Goal: Task Accomplishment & Management: Complete application form

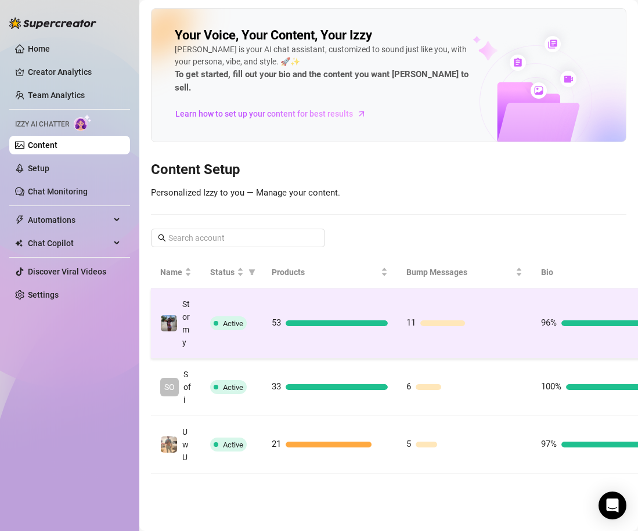
click at [491, 294] on td "11" at bounding box center [464, 324] width 135 height 70
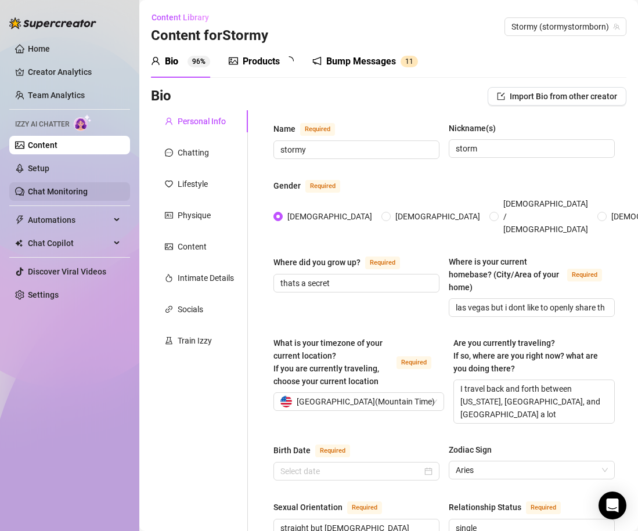
type input "[DATE]"
click at [263, 69] on div "Products 5 3" at bounding box center [265, 61] width 73 height 33
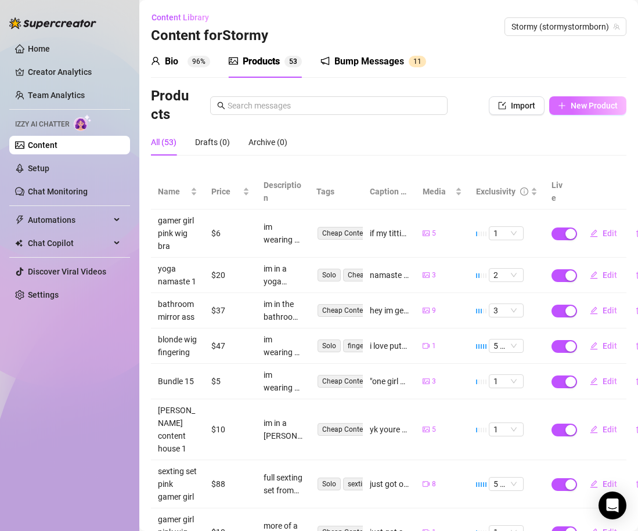
click at [567, 102] on button "New Product" at bounding box center [587, 105] width 77 height 19
type textarea "Type your message here..."
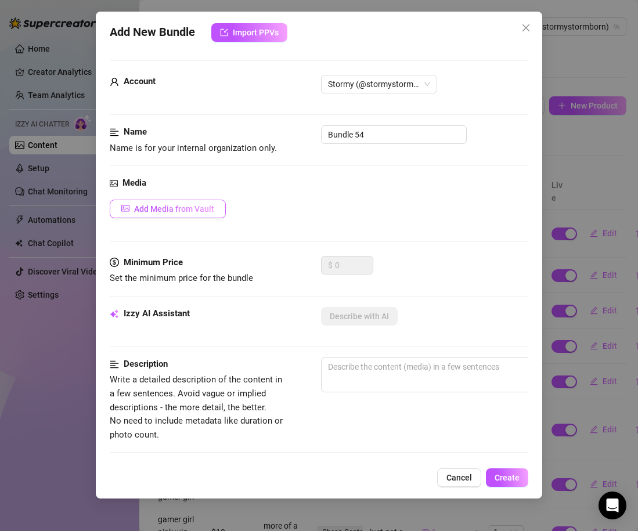
click at [209, 217] on button "Add Media from Vault" at bounding box center [168, 209] width 116 height 19
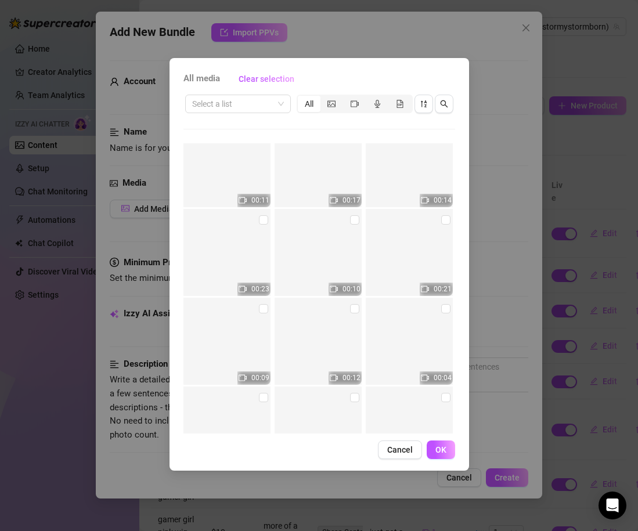
scroll to position [8191, 0]
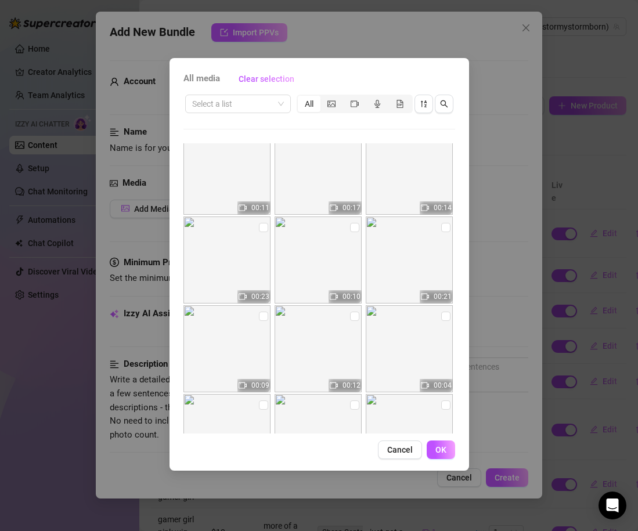
click at [263, 221] on img at bounding box center [227, 260] width 87 height 87
click at [264, 225] on input "checkbox" at bounding box center [263, 227] width 9 height 9
checkbox input "true"
click at [443, 448] on span "OK" at bounding box center [441, 449] width 11 height 9
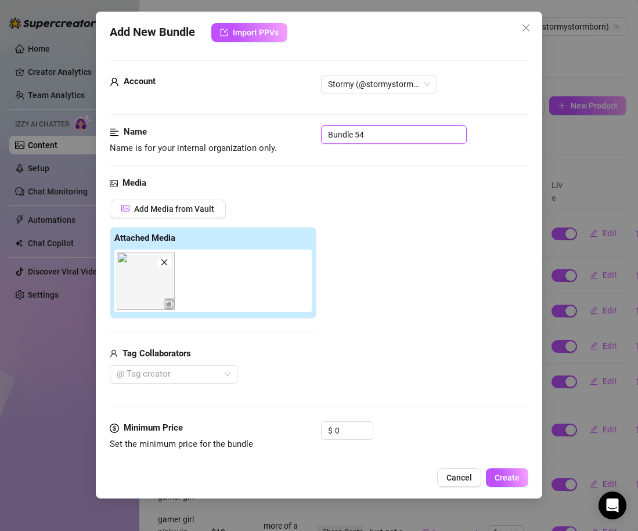
click at [380, 143] on input "Bundle 54" at bounding box center [394, 134] width 146 height 19
type input "c"
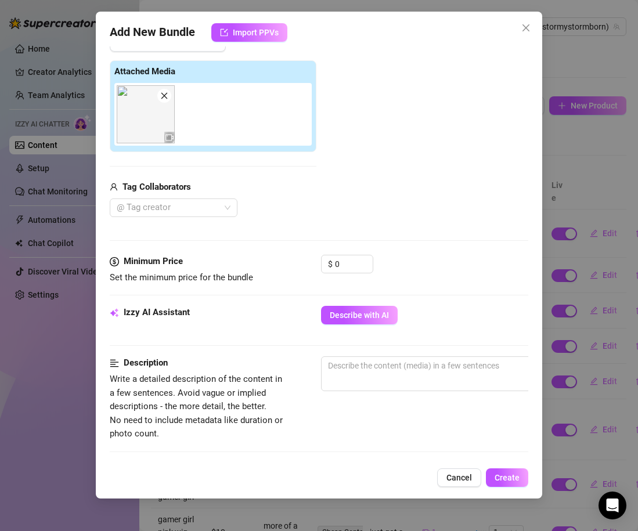
scroll to position [170, 0]
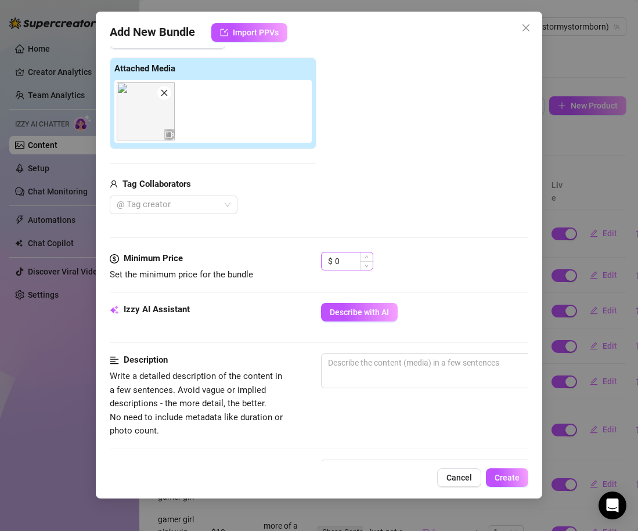
type input "black lingerie content house"
click at [333, 260] on div "$ 0" at bounding box center [347, 261] width 52 height 19
click at [337, 263] on input "0" at bounding box center [354, 261] width 38 height 17
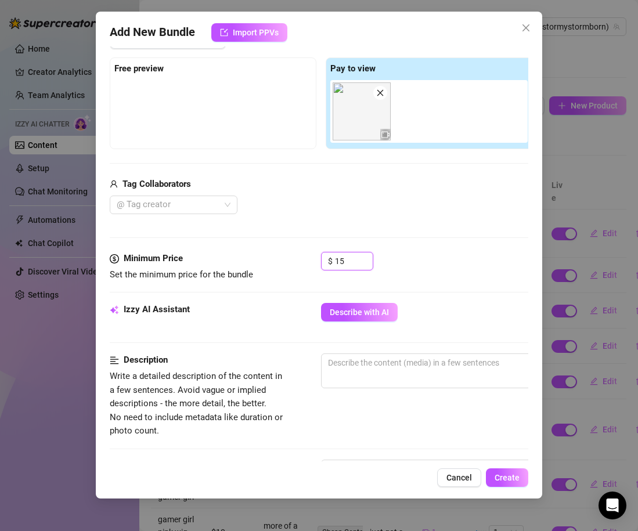
type input "15"
click at [441, 289] on div "Minimum Price Set the minimum price for the bundle $ 15" at bounding box center [319, 277] width 419 height 51
click at [383, 369] on textarea at bounding box center [524, 362] width 405 height 17
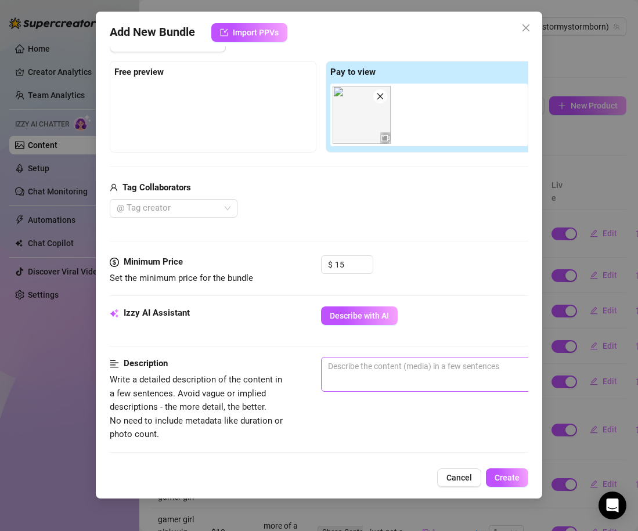
scroll to position [175, 0]
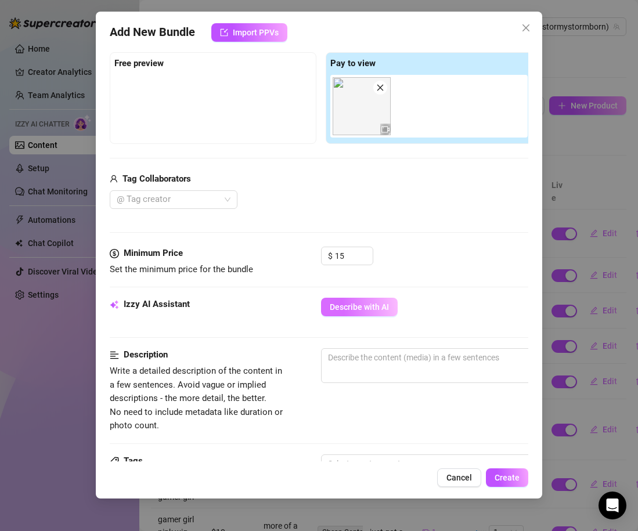
click at [387, 308] on span "Describe with AI" at bounding box center [359, 307] width 59 height 9
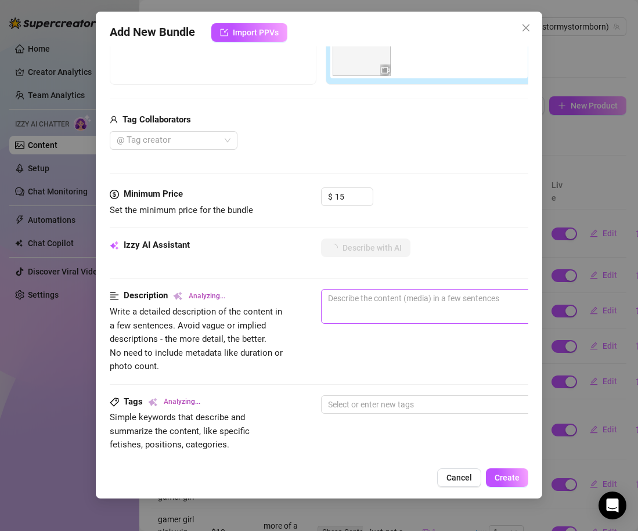
scroll to position [257, 0]
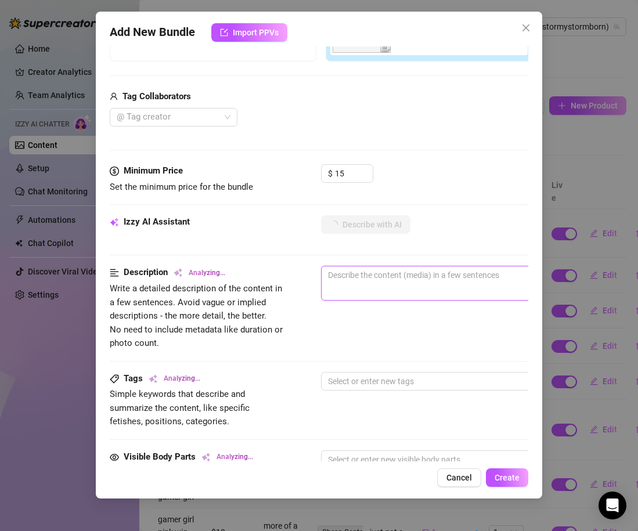
click at [358, 292] on span "0 / 1000" at bounding box center [524, 283] width 407 height 35
click at [350, 272] on textarea at bounding box center [524, 275] width 405 height 17
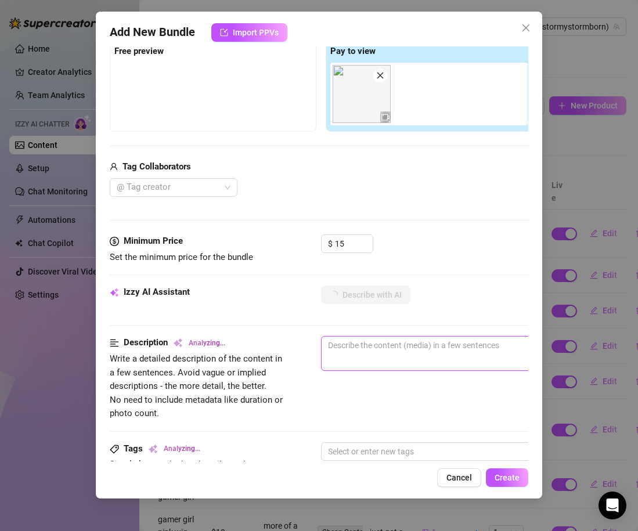
scroll to position [187, 5]
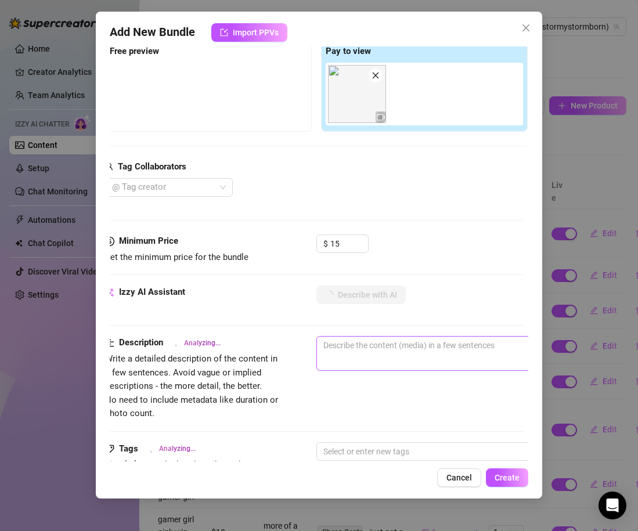
click at [332, 361] on span "0 / 1000" at bounding box center [520, 353] width 407 height 35
type textarea "Stormy"
type textarea "Stormy teases"
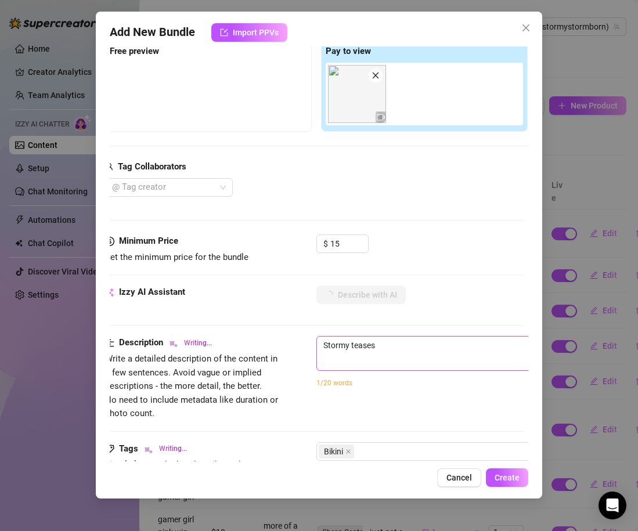
type textarea "Stormy teases in"
type textarea "Stormy teases in a"
type textarea "Stormy teases in a neon"
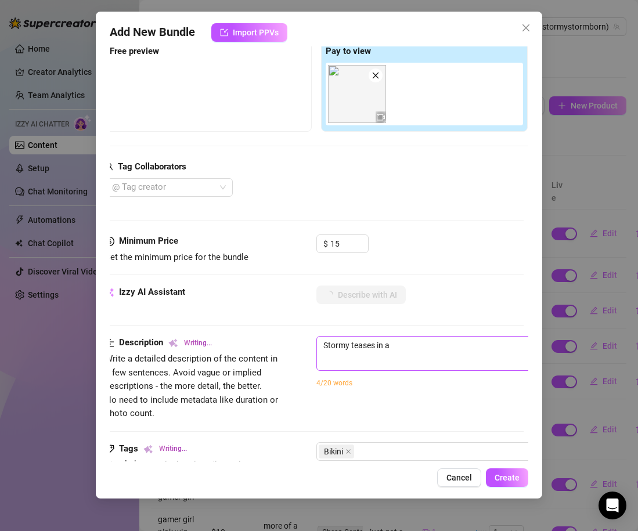
type textarea "Stormy teases in a neon"
type textarea "Stormy teases in a neon green"
type textarea "Stormy teases in a neon green micro"
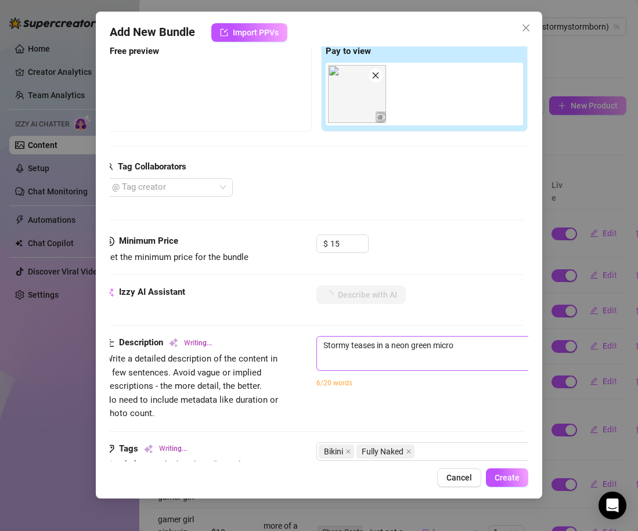
type textarea "Stormy teases in a neon green micro bikini,"
type textarea "Stormy teases in a neon green micro bikini, slowly"
type textarea "Stormy teases in a neon green micro bikini, slowly stripping"
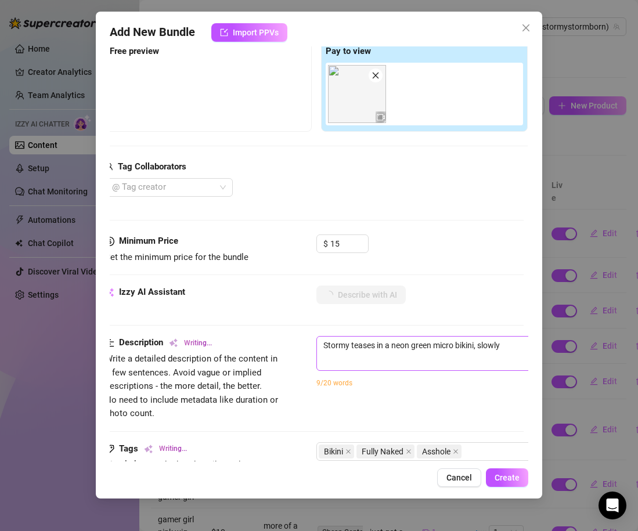
type textarea "Stormy teases in a neon green micro bikini, slowly stripping"
type textarea "Stormy teases in a neon green micro bikini, slowly stripping until"
type textarea "Stormy teases in a neon green micro bikini, slowly stripping until she’s"
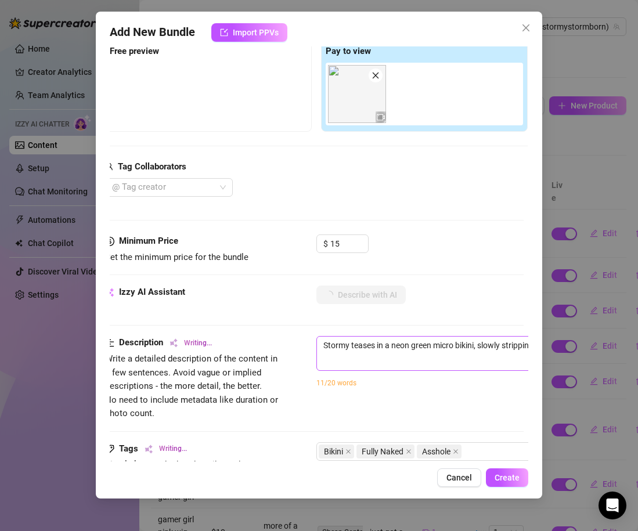
type textarea "Stormy teases in a neon green micro bikini, slowly stripping until she’s comple…"
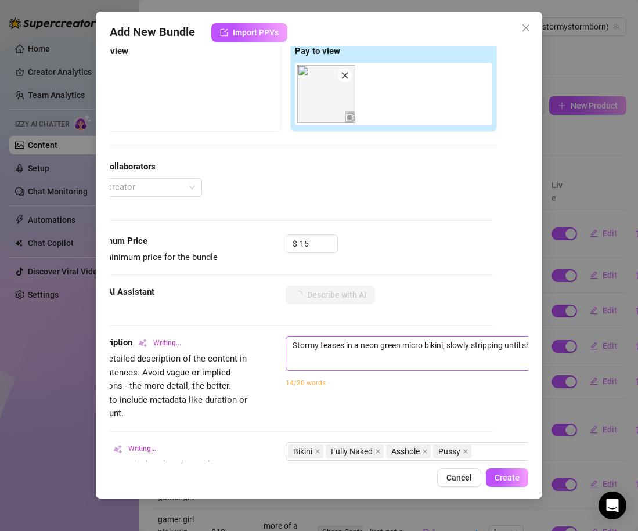
type textarea "Stormy teases in a neon green micro bikini, slowly stripping until she’s comple…"
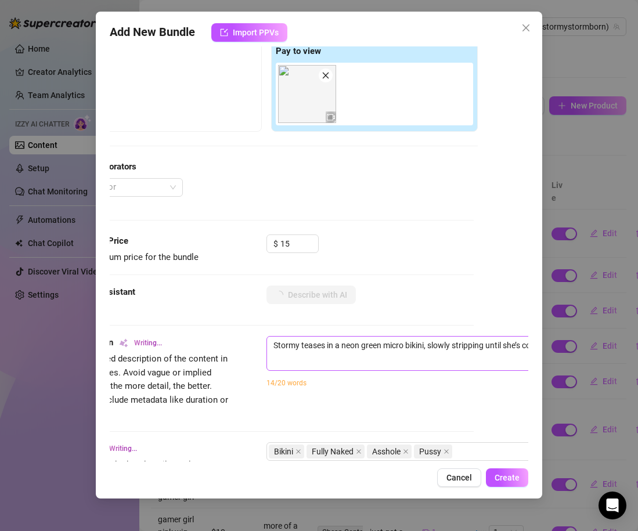
type textarea "Stormy teases in a neon green micro bikini, slowly stripping until she’s comple…"
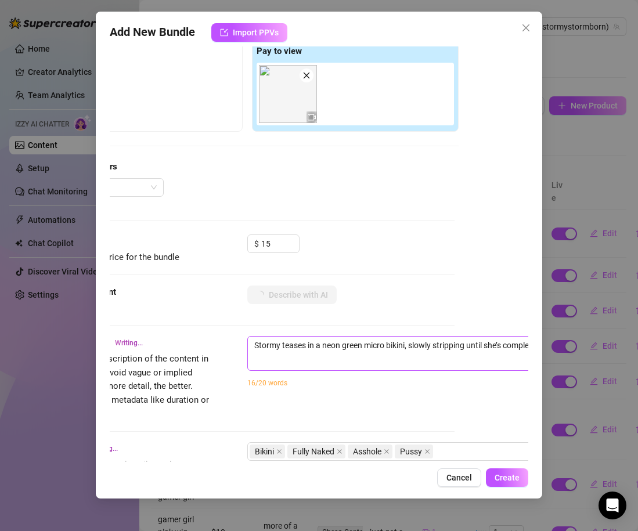
type textarea "Stormy teases in a neon green micro bikini, slowly stripping until she’s comple…"
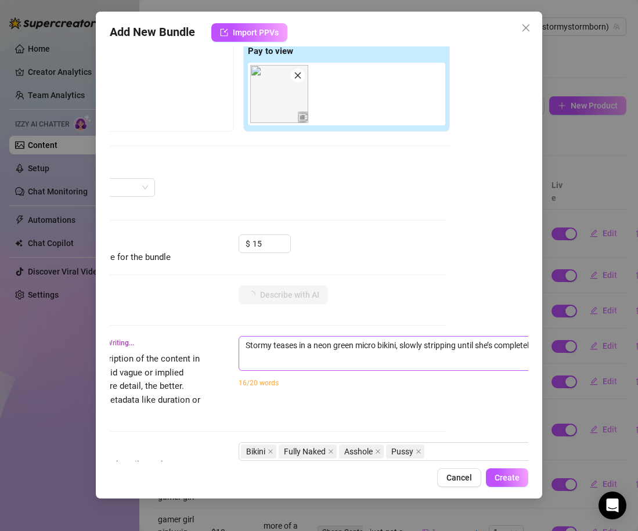
type textarea "Stormy teases in a neon green micro bikini, slowly stripping until she’s comple…"
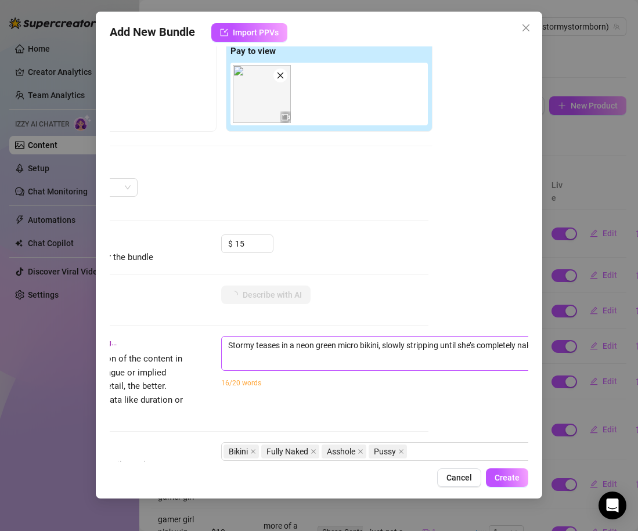
type textarea "Stormy teases in a neon green micro bikini, slowly stripping until she’s comple…"
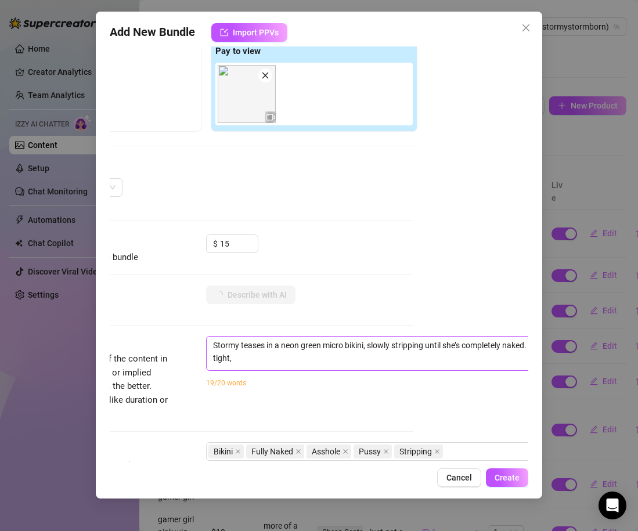
type textarea "Stormy teases in a neon green micro bikini, slowly stripping until she’s comple…"
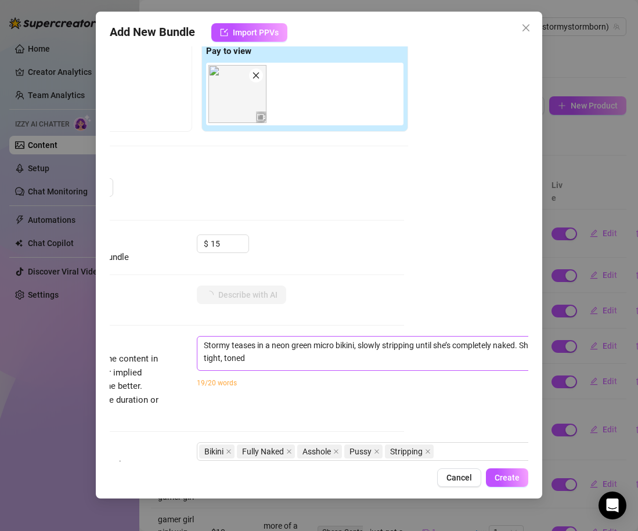
type textarea "Stormy teases in a neon green micro bikini, slowly stripping until she’s comple…"
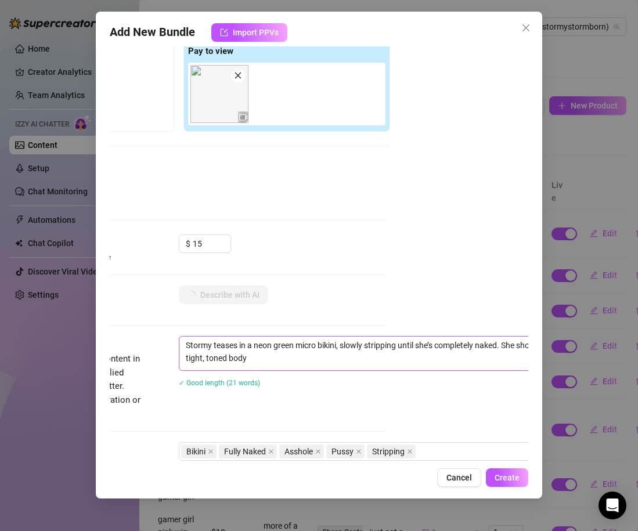
type textarea "Stormy teases in a neon green micro bikini, slowly stripping until she’s comple…"
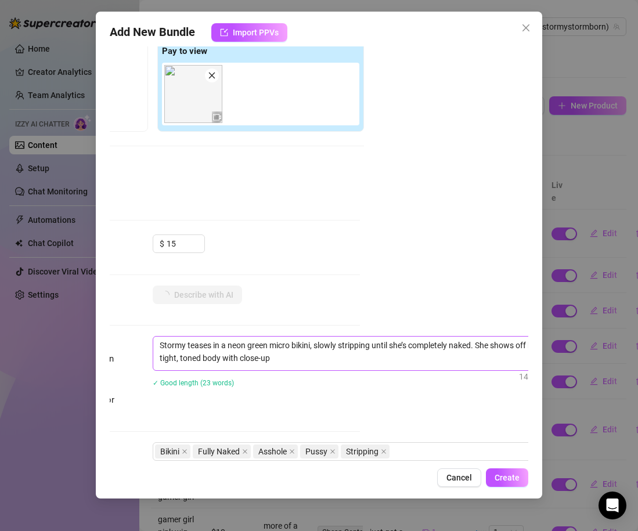
type textarea "Stormy teases in a neon green micro bikini, slowly stripping until she’s comple…"
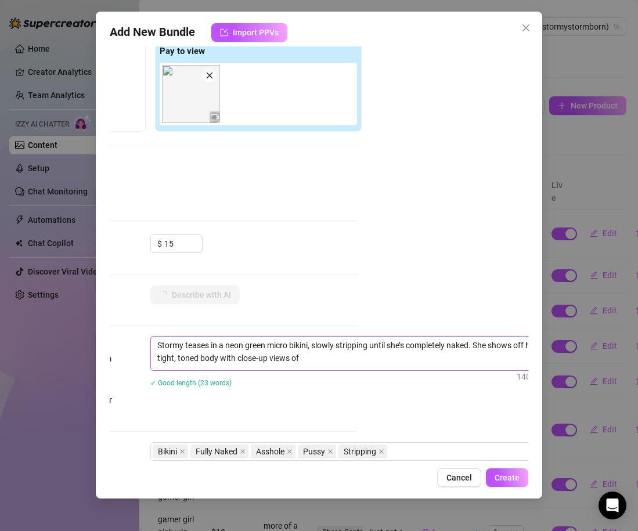
type textarea "Stormy teases in a neon green micro bikini, slowly stripping until she’s comple…"
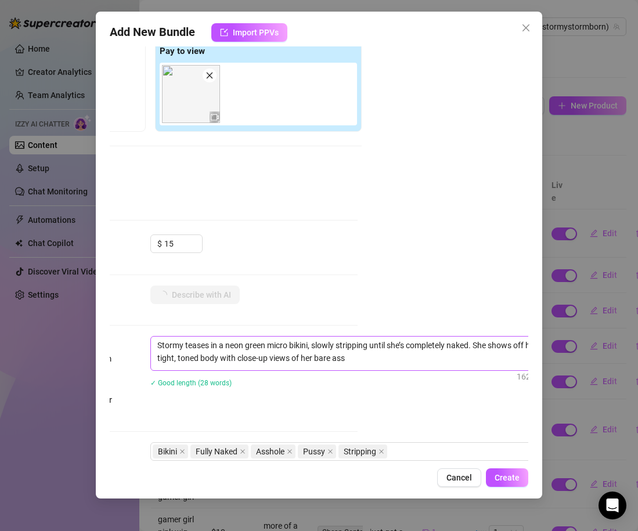
type textarea "Stormy teases in a neon green micro bikini, slowly stripping until she’s comple…"
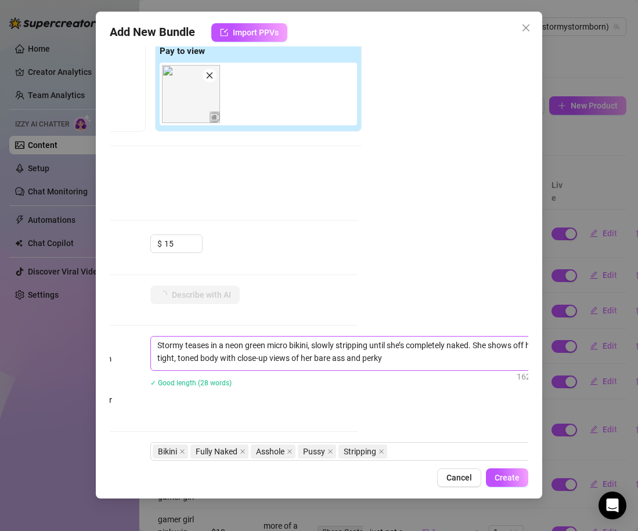
type textarea "Stormy teases in a neon green micro bikini, slowly stripping until she’s comple…"
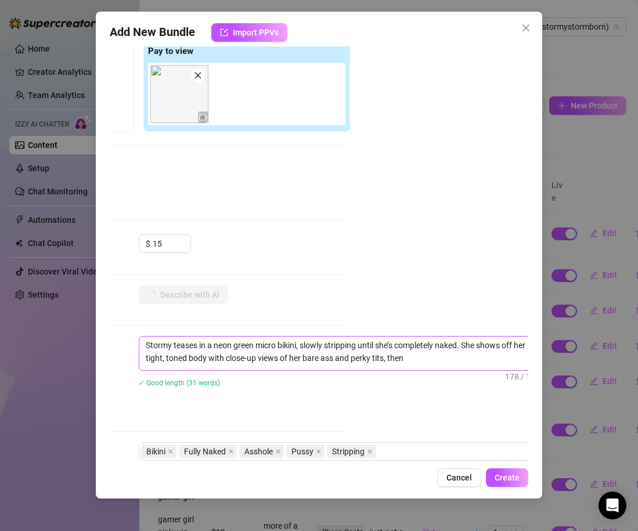
type textarea "Stormy teases in a neon green micro bikini, slowly stripping until she’s comple…"
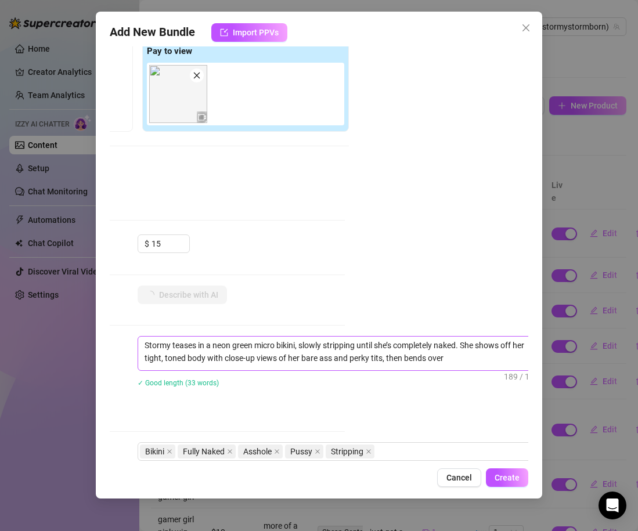
type textarea "Stormy teases in a neon green micro bikini, slowly stripping until she’s comple…"
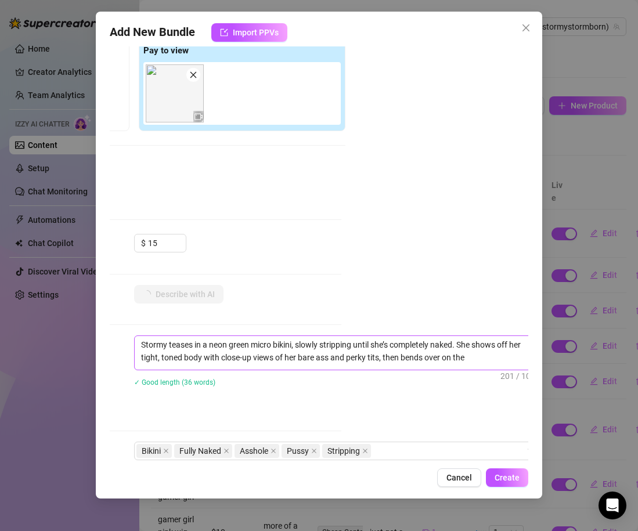
type textarea "Stormy teases in a neon green micro bikini, slowly stripping until she’s comple…"
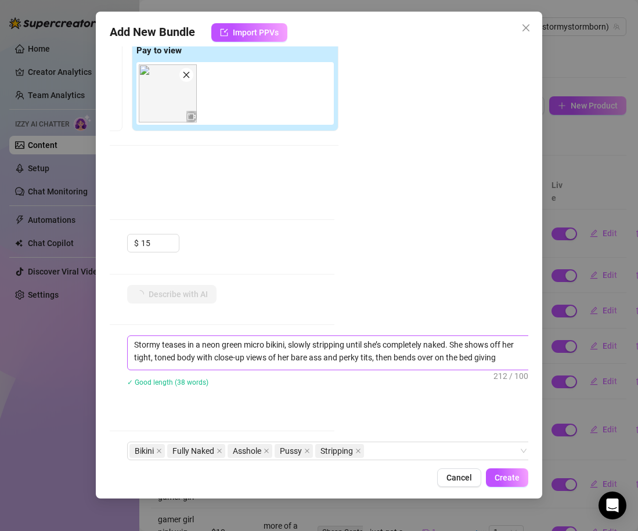
type textarea "Stormy teases in a neon green micro bikini, slowly stripping until she’s comple…"
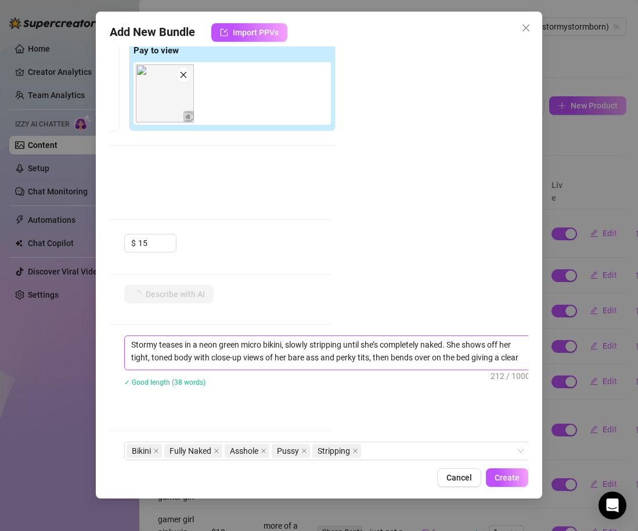
type textarea "Stormy teases in a neon green micro bikini, slowly stripping until she’s comple…"
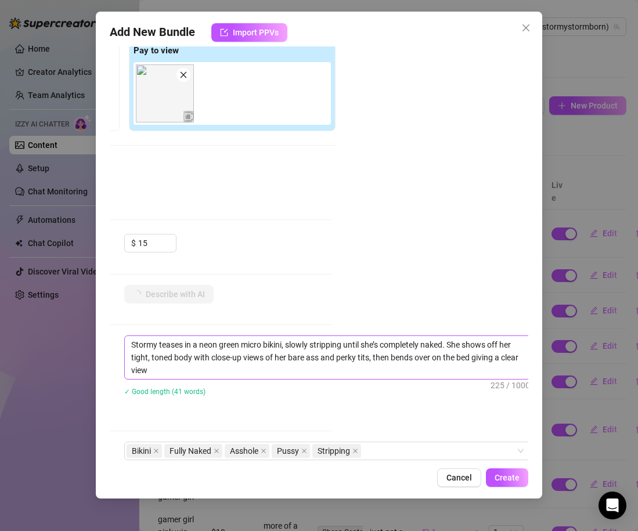
type textarea "Stormy teases in a neon green micro bikini, slowly stripping until she’s comple…"
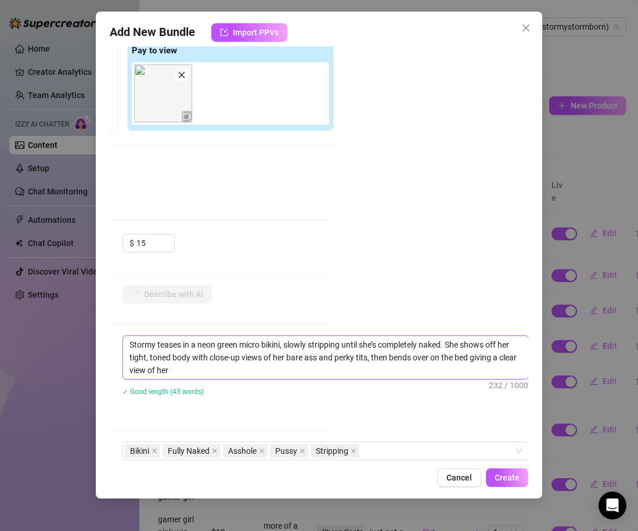
type textarea "Stormy teases in a neon green micro bikini, slowly stripping until she’s comple…"
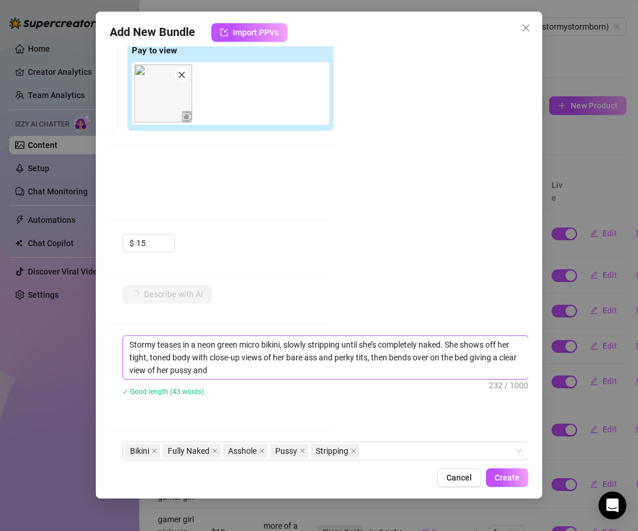
type textarea "Stormy teases in a neon green micro bikini, slowly stripping until she’s comple…"
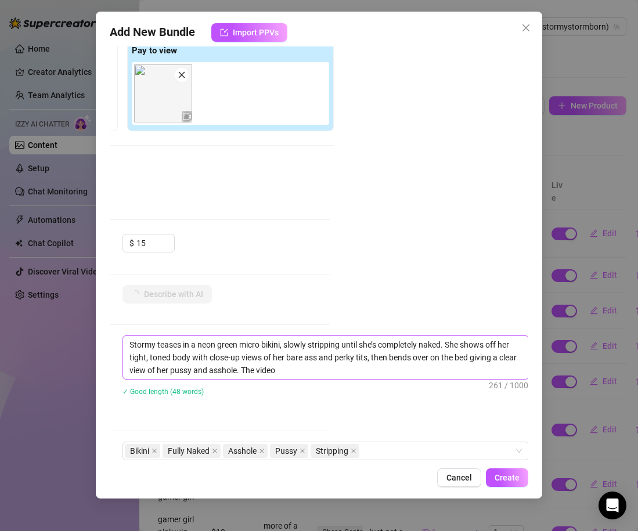
type textarea "Stormy teases in a neon green micro bikini, slowly stripping until she’s comple…"
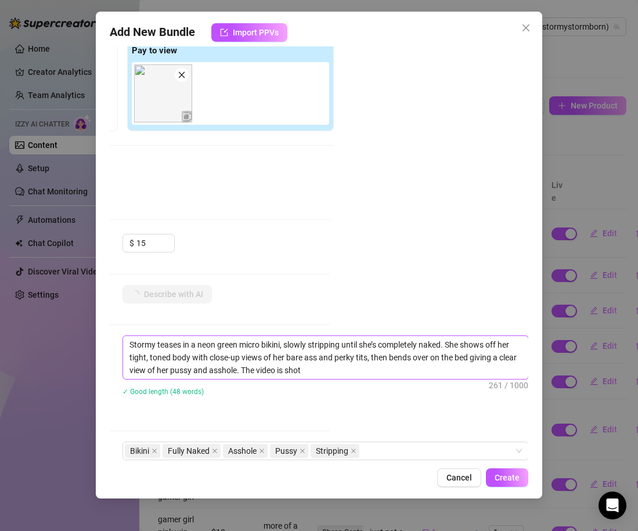
type textarea "Stormy teases in a neon green micro bikini, slowly stripping until she’s comple…"
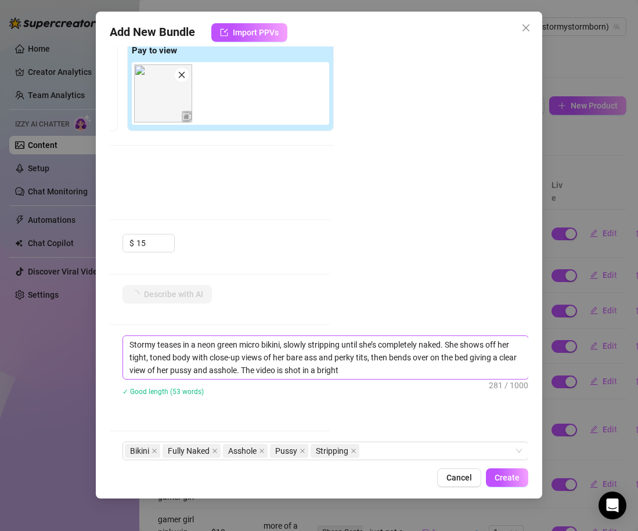
type textarea "Stormy teases in a neon green micro bikini, slowly stripping until she’s comple…"
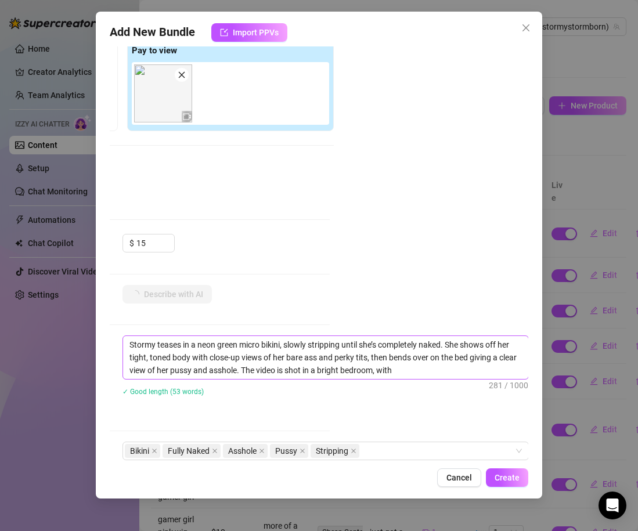
type textarea "Stormy teases in a neon green micro bikini, slowly stripping until she’s comple…"
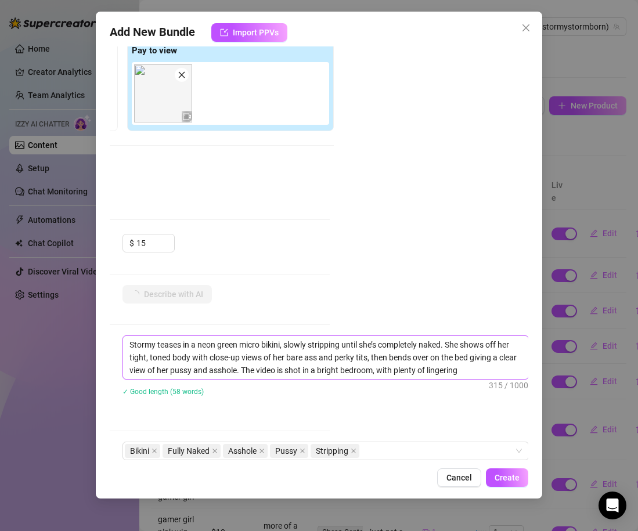
type textarea "Stormy teases in a neon green micro bikini, slowly stripping until she’s comple…"
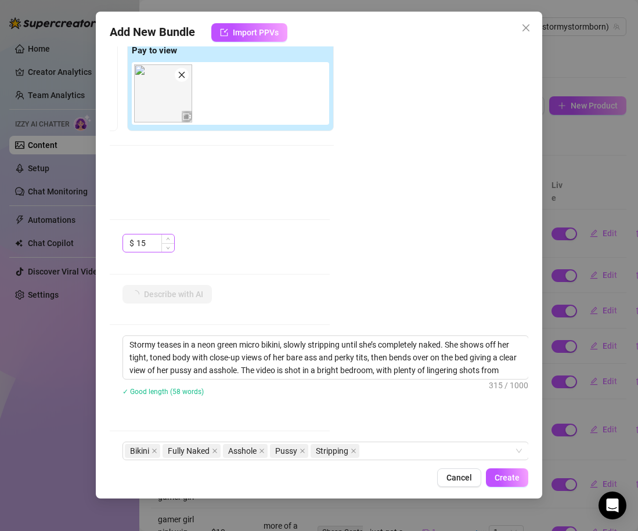
type textarea "Stormy teases in a neon green micro bikini, slowly stripping until she’s comple…"
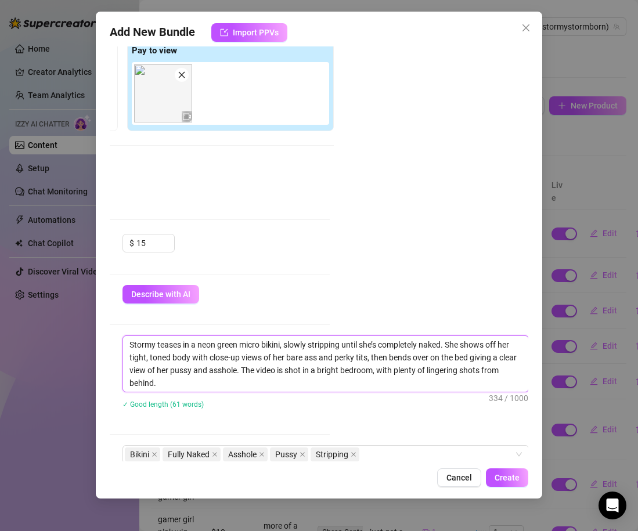
click at [263, 360] on textarea "Stormy teases in a neon green micro bikini, slowly stripping until she’s comple…" at bounding box center [325, 364] width 405 height 56
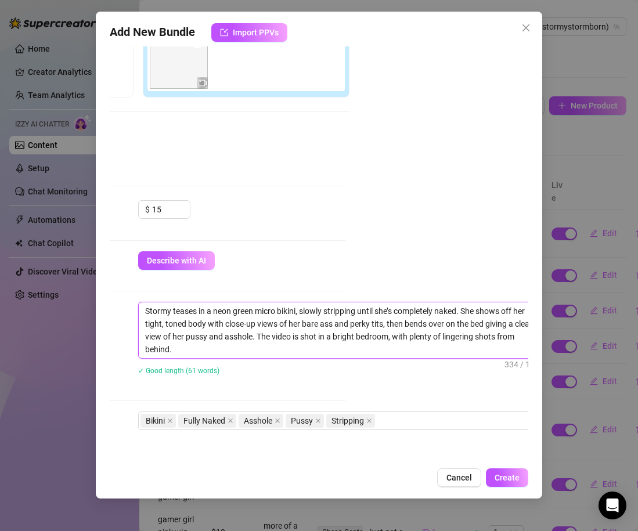
scroll to position [221, 182]
click at [229, 310] on textarea "Stormy teases in a neon green micro bikini, slowly stripping until she’s comple…" at bounding box center [342, 331] width 405 height 56
click at [242, 311] on textarea "Stormy teases in a neon green micro bikini, slowly stripping until she’s comple…" at bounding box center [342, 331] width 405 height 56
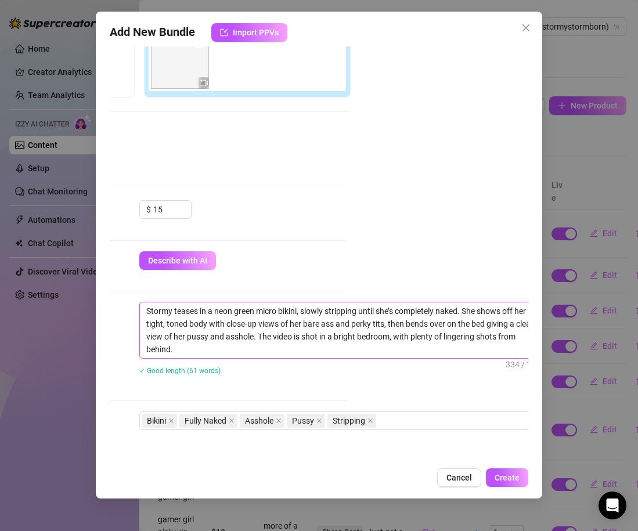
type textarea "Stormy teases in a neon micro bikini, slowly stripping until she’s completely n…"
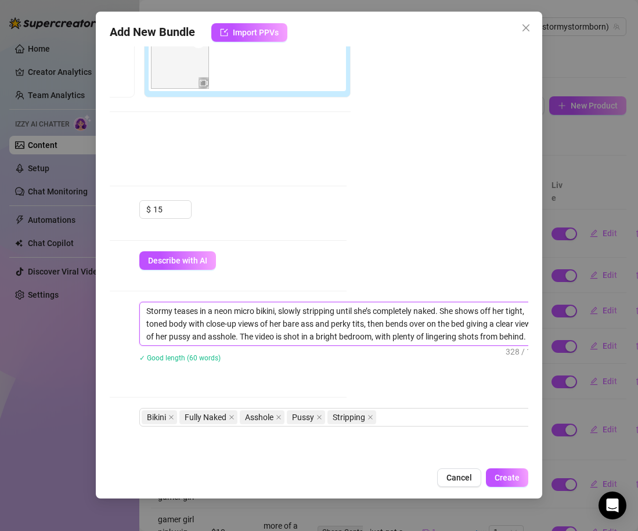
type textarea "Stormy teases in a neo micro bikini, slowly stripping until she’s completely na…"
type textarea "Stormy teases in a ne micro bikini, slowly stripping until she’s completely nak…"
type textarea "Stormy teases in a n micro bikini, slowly stripping until she’s completely nake…"
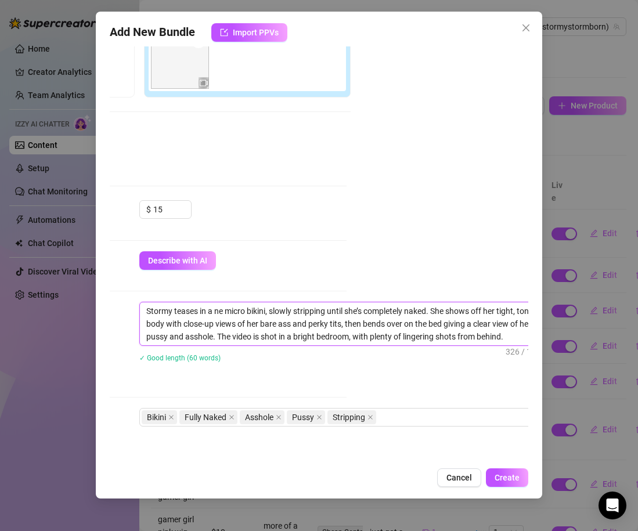
type textarea "Stormy teases in a n micro bikini, slowly stripping until she’s completely nake…"
type textarea "Stormy teases in a micro bikini, slowly stripping until she’s completely naked.…"
type textarea "Stormy teases in a b micro bikini, slowly stripping until she’s completely nake…"
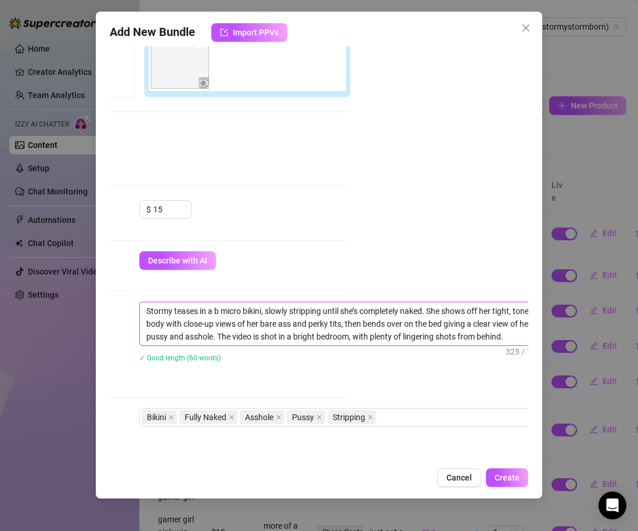
type textarea "Stormy teases in a bl micro bikini, slowly stripping until she’s completely nak…"
type textarea "Stormy teases in a bla micro bikini, slowly stripping until she’s completely na…"
type textarea "Stormy teases in a blac micro bikini, slowly stripping until she’s completely n…"
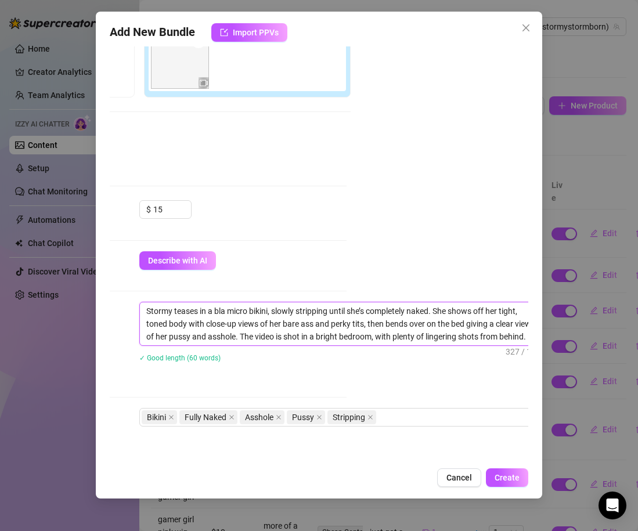
type textarea "Stormy teases in a blac micro bikini, slowly stripping until she’s completely n…"
type textarea "Stormy teases in a black micro bikini, slowly stripping until she’s completely …"
click at [268, 311] on textarea "Stormy teases in a black micro bikini, slowly stripping until she’s completely …" at bounding box center [342, 324] width 405 height 43
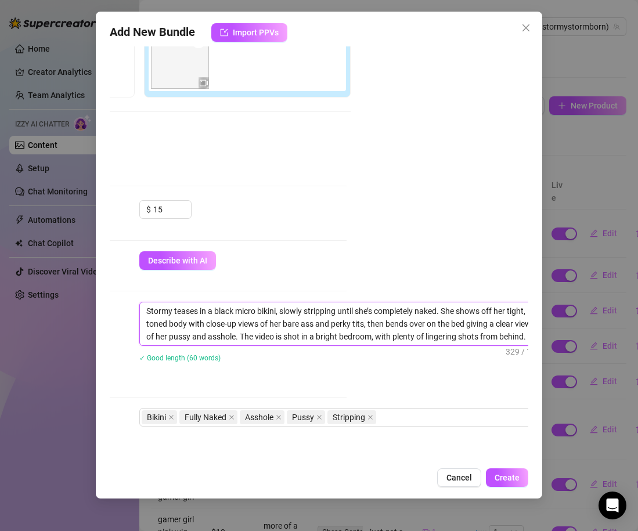
type textarea "Stormy teases in a black micro, slowly stripping until she’s completely naked. …"
type textarea "Stormy teases in a black micr, slowly stripping until she’s completely naked. S…"
type textarea "Stormy teases in a black mic, slowly stripping until she’s completely naked. Sh…"
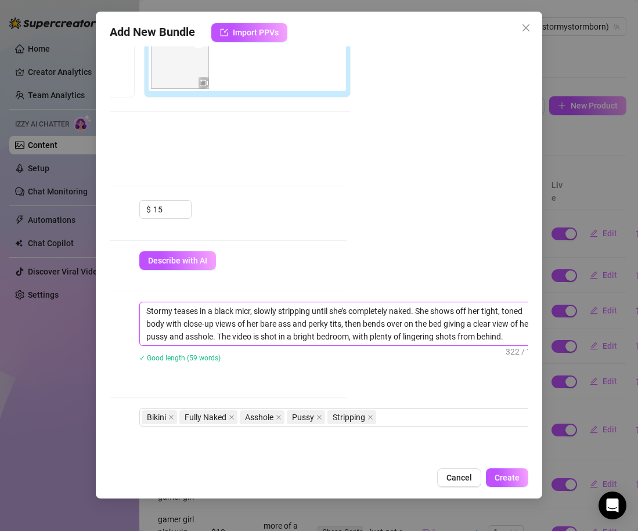
type textarea "Stormy teases in a black mic, slowly stripping until she’s completely naked. Sh…"
type textarea "Stormy teases in a black mi, slowly stripping until she’s completely naked. She…"
type textarea "Stormy teases in a black m, slowly stripping until she’s completely naked. She …"
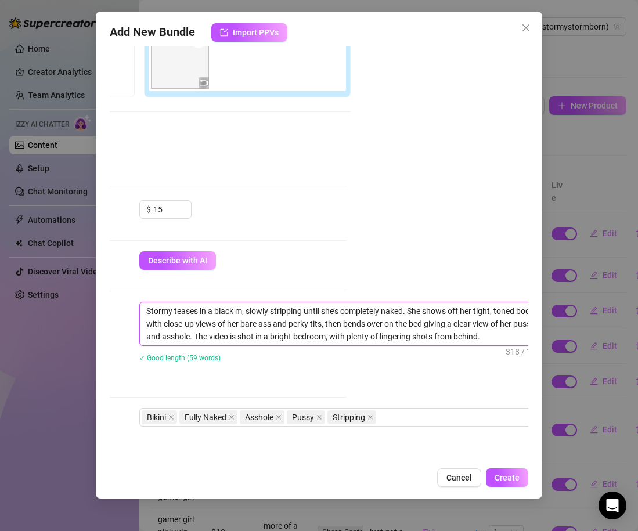
type textarea "Stormy teases in a black , slowly stripping until she’s completely naked. She s…"
type textarea "Stormy teases in a black t, slowly stripping until she’s completely naked. She …"
type textarea "Stormy teases in a black th, slowly stripping until she’s completely naked. She…"
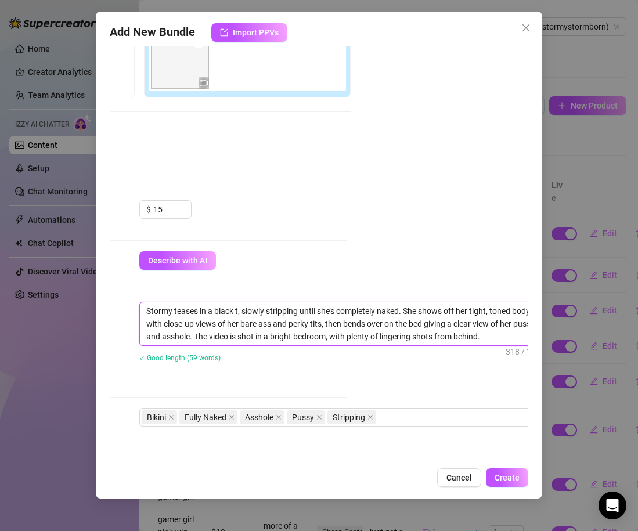
type textarea "Stormy teases in a black th, slowly stripping until she’s completely naked. She…"
type textarea "Stormy teases in a black tho, slowly stripping until she’s completely naked. Sh…"
type textarea "Stormy teases in a black thon, slowly stripping until she’s completely naked. S…"
type textarea "Stormy teases in a black thong, slowly stripping until she’s completely naked. …"
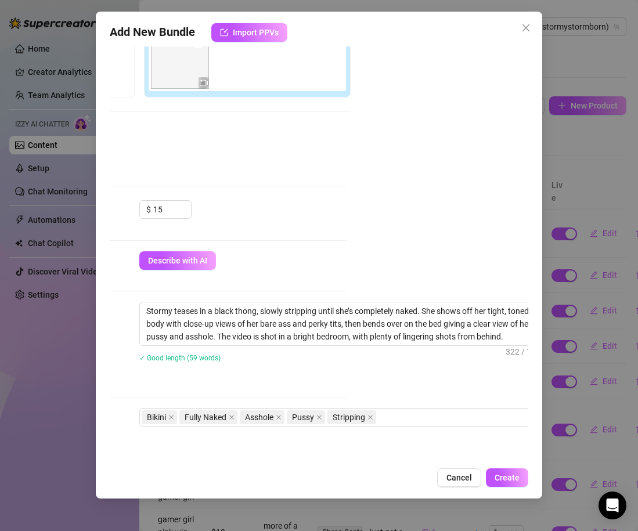
click at [286, 373] on div "Stormy teases in a black thong, slowly stripping until she’s completely naked. …" at bounding box center [342, 340] width 407 height 76
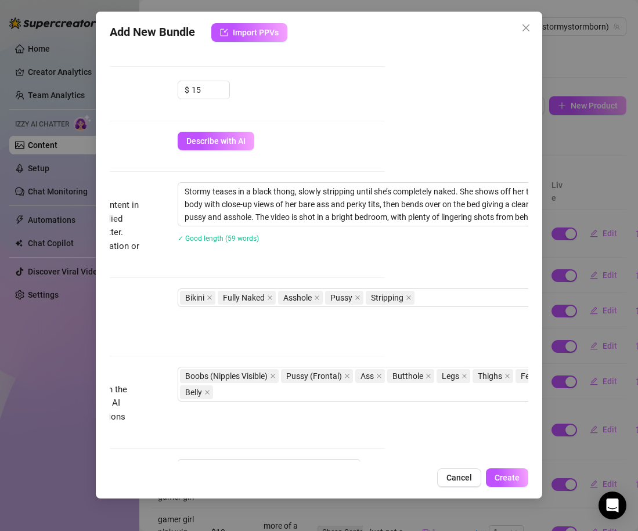
scroll to position [356, 143]
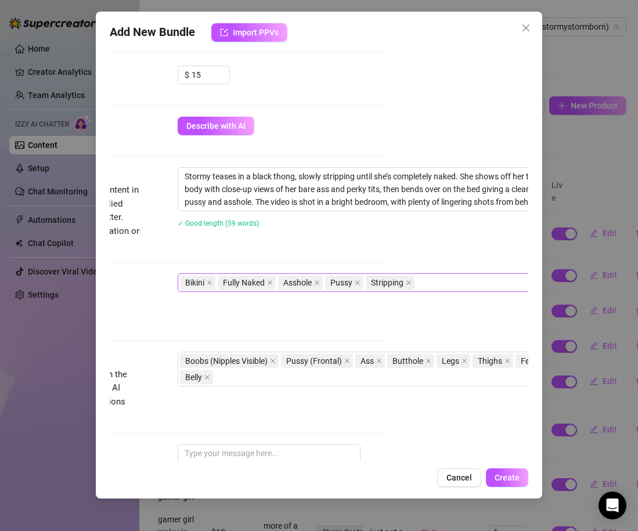
click at [429, 282] on div "Bikini Fully Naked Asshole Pussy Stripping" at bounding box center [375, 283] width 390 height 16
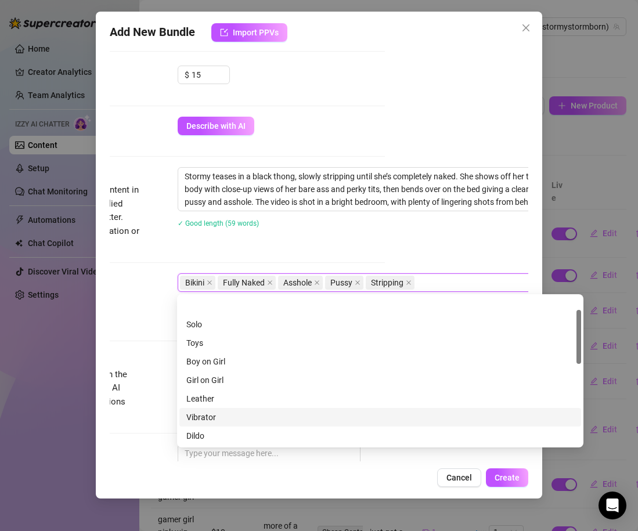
scroll to position [260, 0]
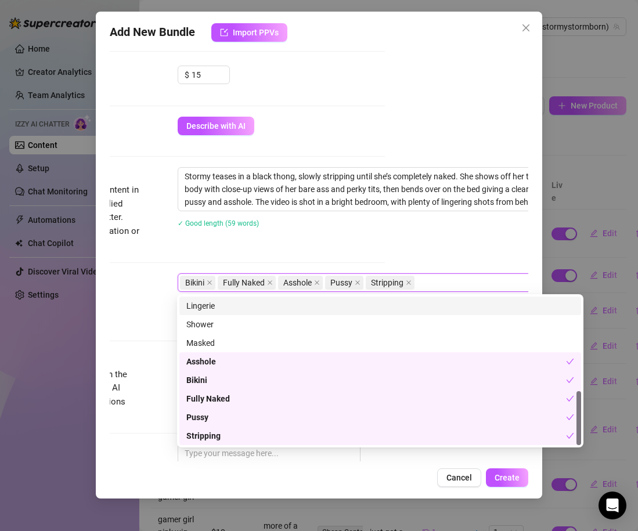
click at [211, 311] on div "Lingerie" at bounding box center [380, 306] width 388 height 13
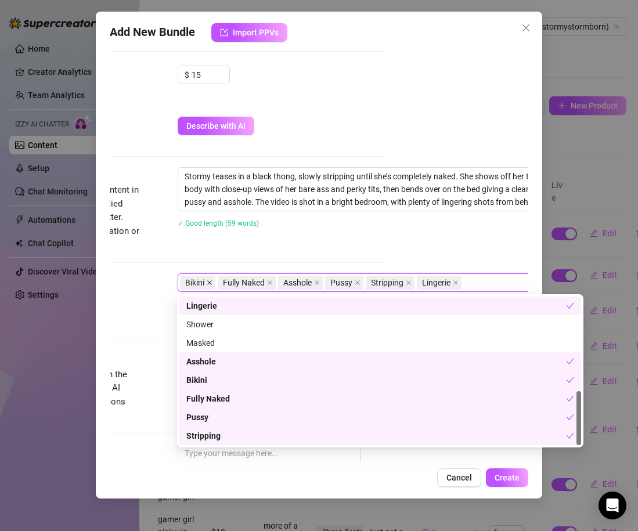
click at [210, 283] on icon "close" at bounding box center [209, 283] width 5 height 5
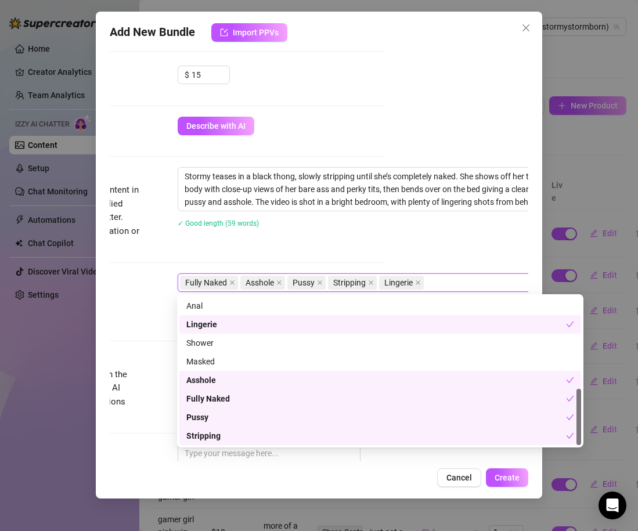
scroll to position [242, 0]
click at [257, 237] on div "Stormy teases in a black thong, slowly stripping until she’s completely naked. …" at bounding box center [381, 205] width 407 height 76
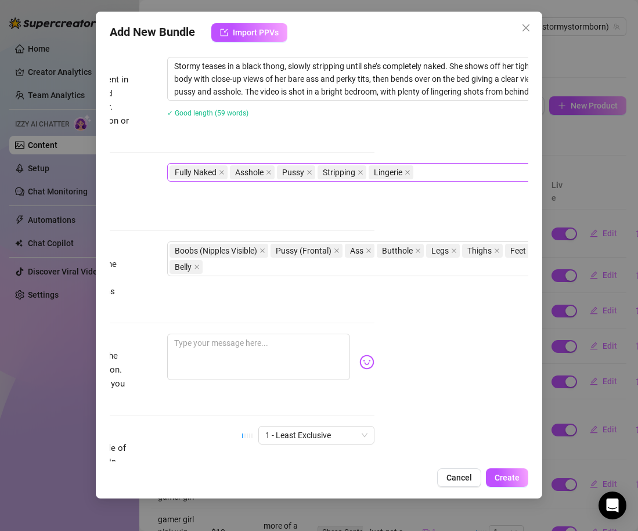
scroll to position [466, 153]
click at [236, 264] on div "Boobs (Nipples Visible) Pussy (Frontal) Ass Butthole Legs Thighs Feet Belly" at bounding box center [365, 259] width 390 height 33
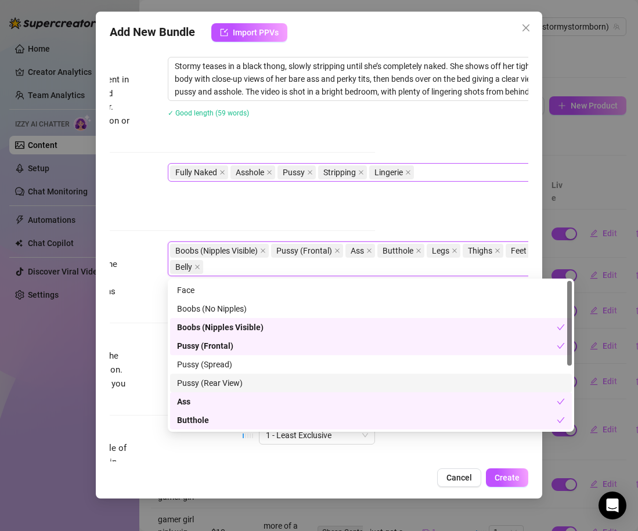
click at [242, 384] on div "Pussy (Rear View)" at bounding box center [371, 383] width 388 height 13
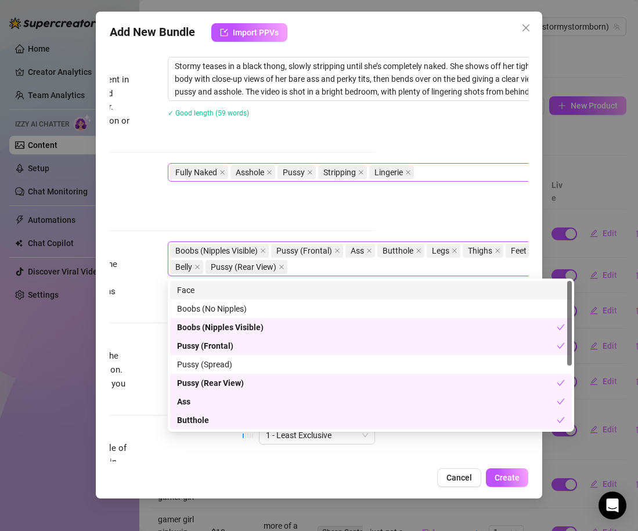
click at [281, 199] on div "Tags Simple keywords that describe and summarize the content, like specific fet…" at bounding box center [165, 191] width 419 height 57
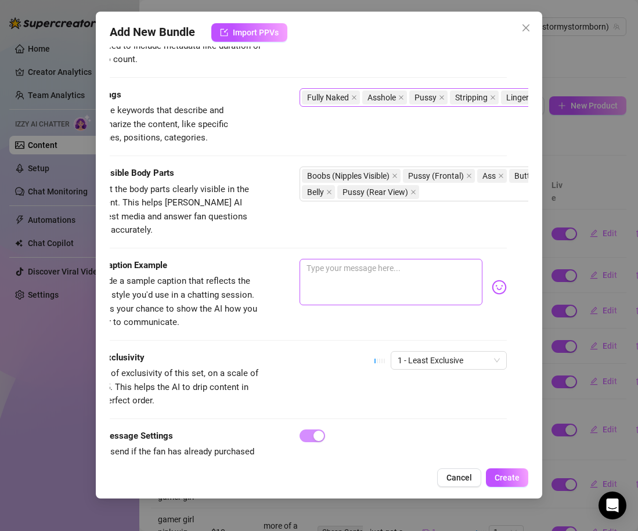
scroll to position [541, 0]
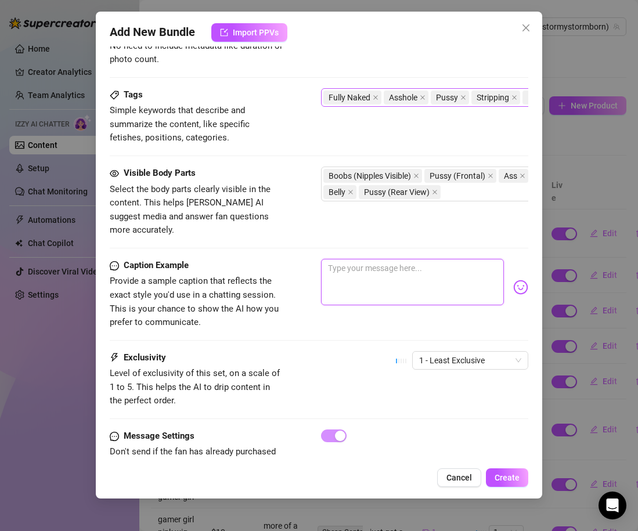
click at [366, 274] on textarea at bounding box center [412, 282] width 183 height 46
type textarea "i"
type textarea "i j"
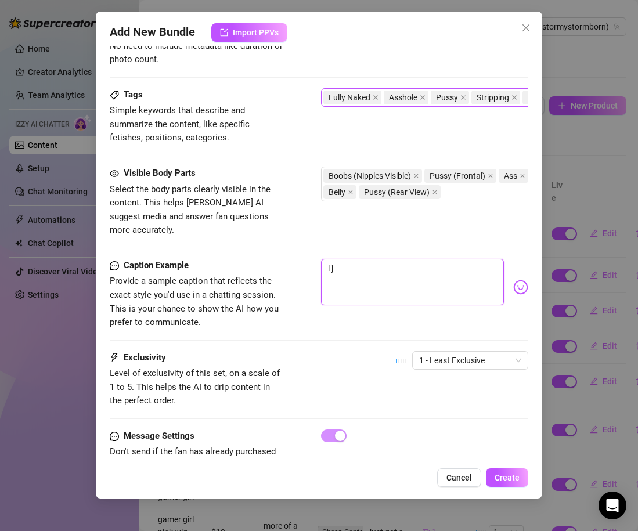
type textarea "i ju"
type textarea "i jus"
type textarea "i just"
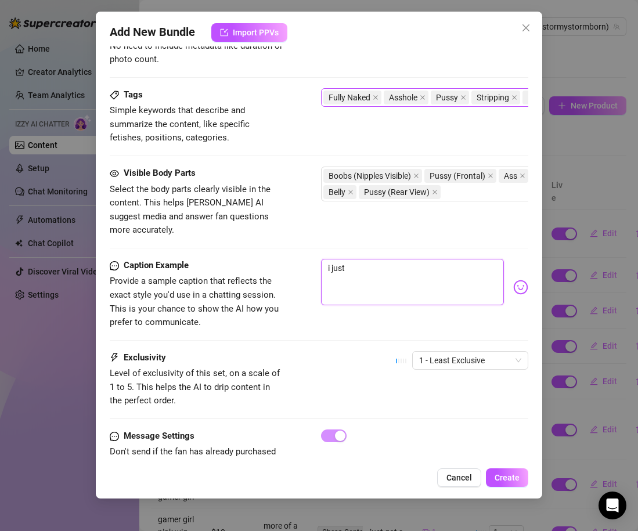
type textarea "i just"
type textarea "i just w"
type textarea "i just wa"
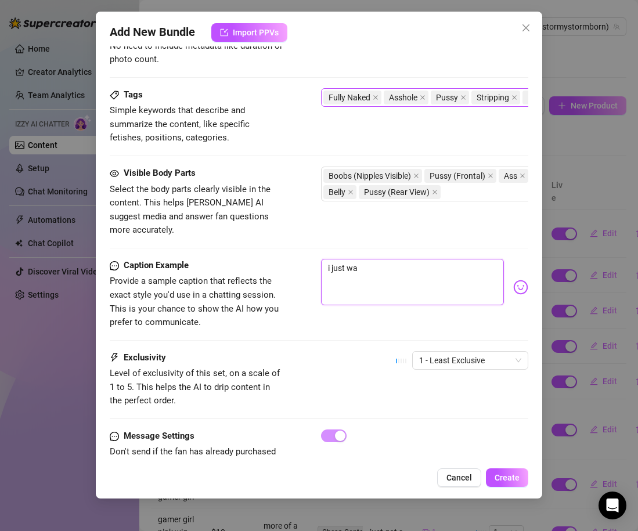
type textarea "i just wan"
type textarea "i just [PERSON_NAME]"
type textarea "i just wanna"
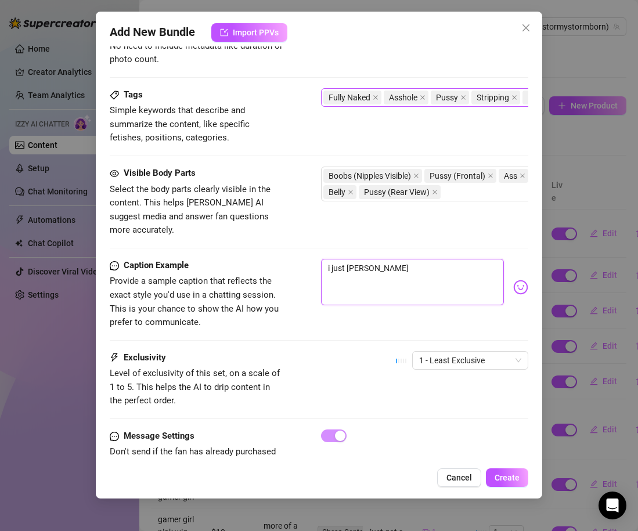
type textarea "i just wanna"
type textarea "i just wanna l"
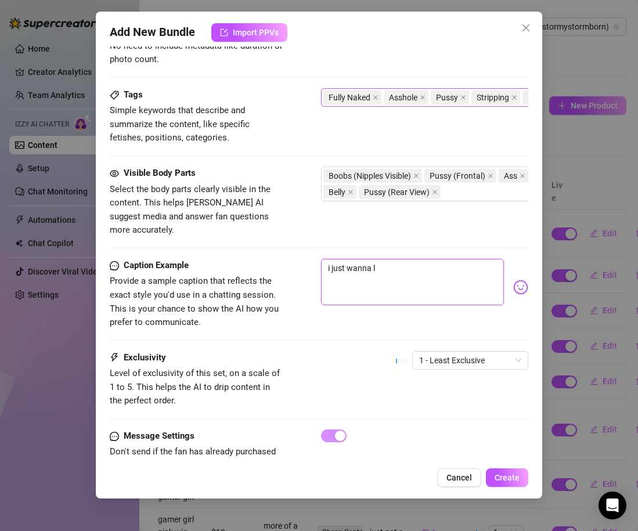
type textarea "i just wanna la"
type textarea "i just wanna lay"
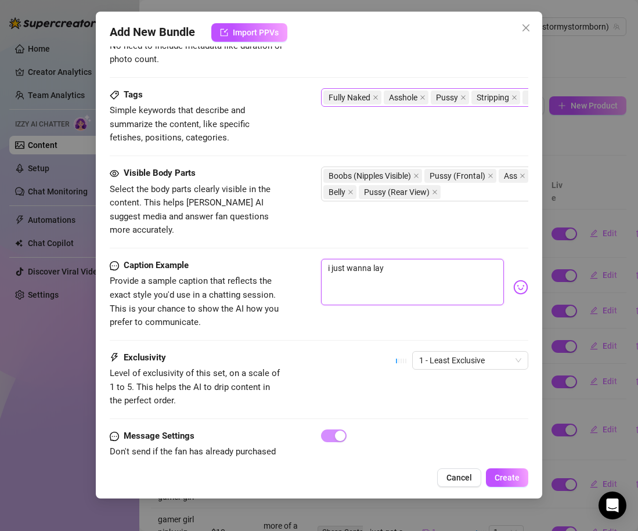
type textarea "i just wanna lay"
type textarea "i just wanna lay i"
click at [434, 355] on div "1 - Least Exclusive" at bounding box center [470, 360] width 116 height 19
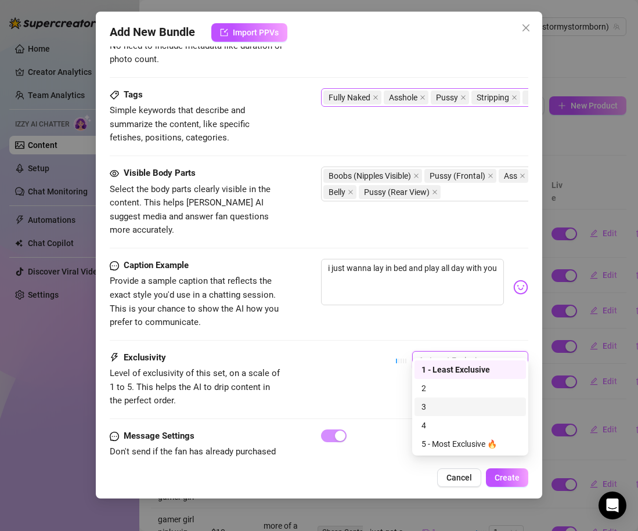
click at [442, 414] on div "3" at bounding box center [471, 407] width 112 height 19
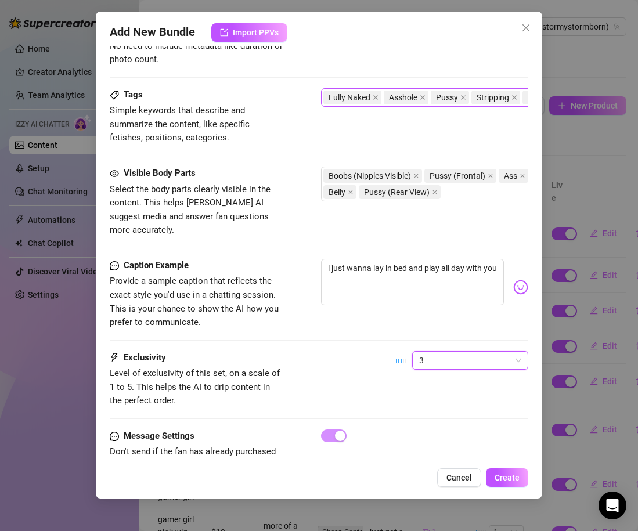
click at [389, 371] on div "Exclusivity Level of exclusivity of this set, on a scale of 1 to 5. This helps …" at bounding box center [319, 379] width 419 height 57
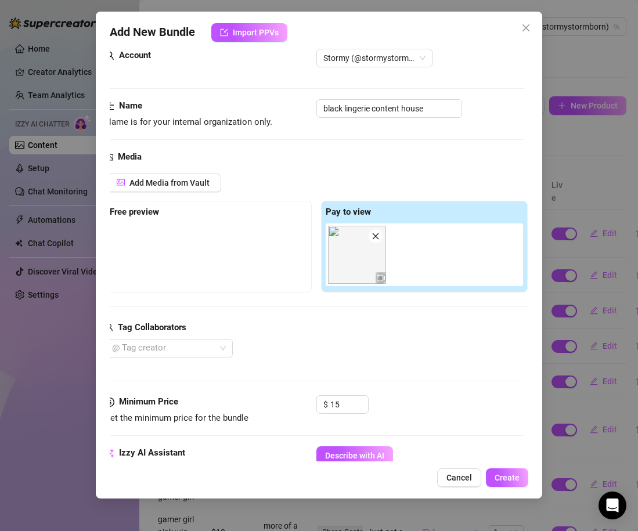
scroll to position [26, 6]
click at [513, 478] on span "Create" at bounding box center [507, 477] width 25 height 9
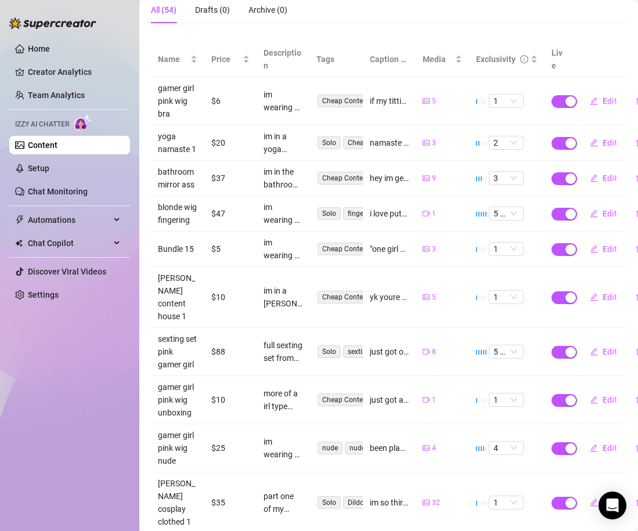
scroll to position [0, 0]
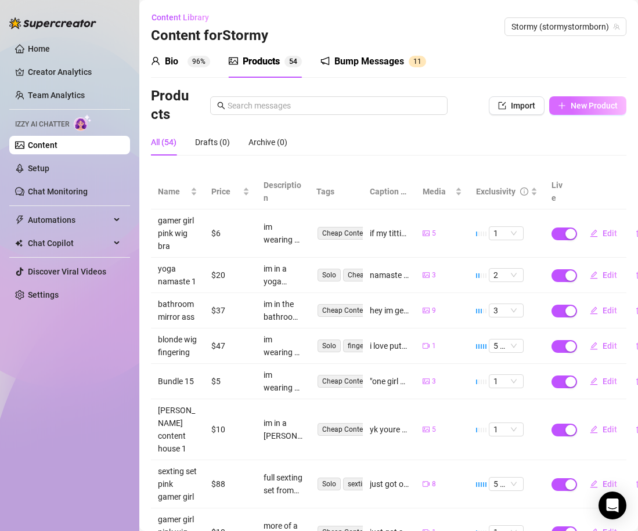
click at [575, 105] on span "New Product" at bounding box center [594, 105] width 47 height 9
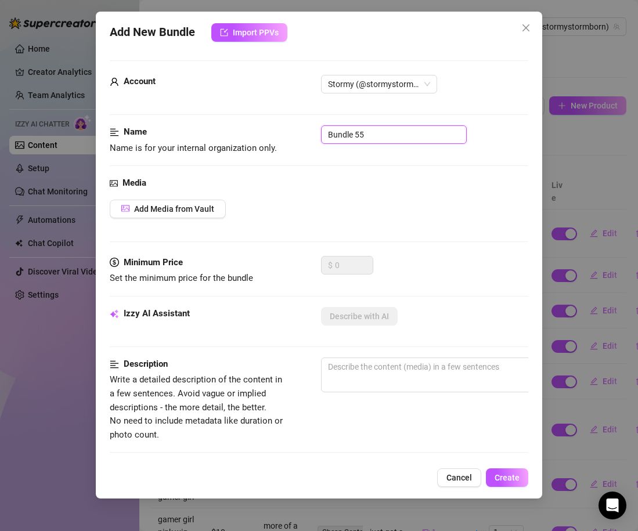
click at [325, 140] on input "Bundle 55" at bounding box center [394, 134] width 146 height 19
click at [369, 137] on input "black lingeire content house" at bounding box center [394, 134] width 146 height 19
click at [362, 159] on div "Name Name is for your internal organization only. black lingiere content house" at bounding box center [319, 150] width 419 height 51
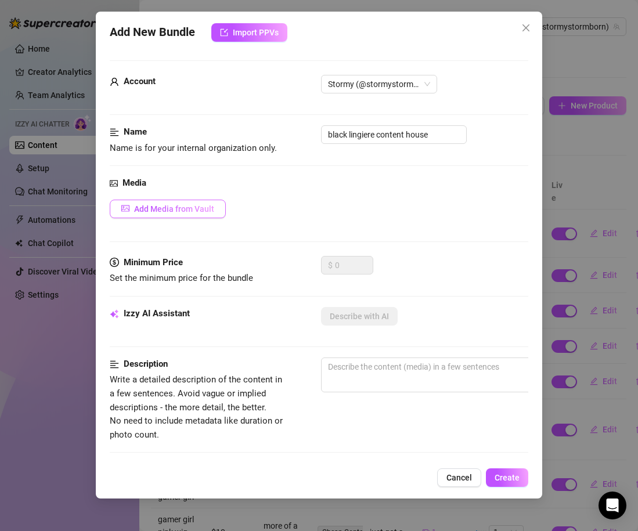
click at [208, 209] on span "Add Media from Vault" at bounding box center [174, 208] width 80 height 9
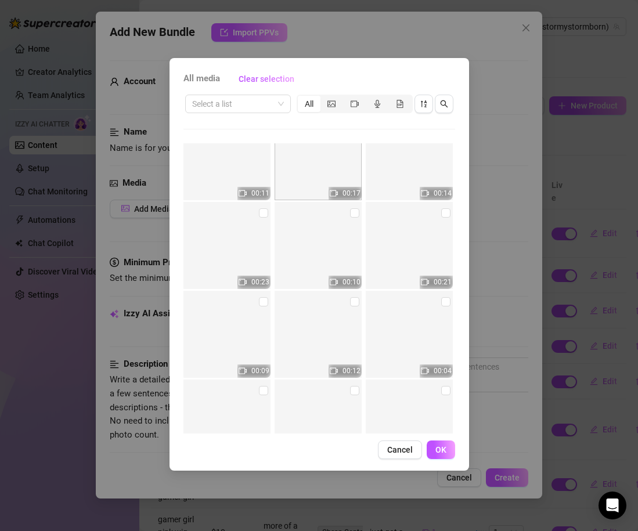
scroll to position [8181, 0]
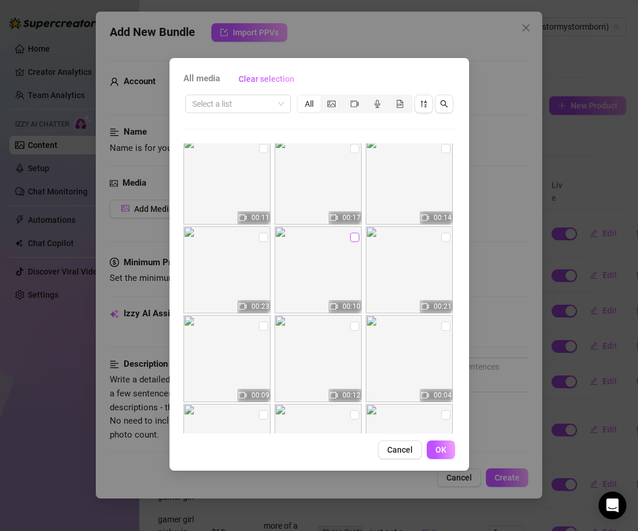
click at [355, 238] on input "checkbox" at bounding box center [354, 237] width 9 height 9
click at [447, 450] on button "OK" at bounding box center [441, 450] width 28 height 19
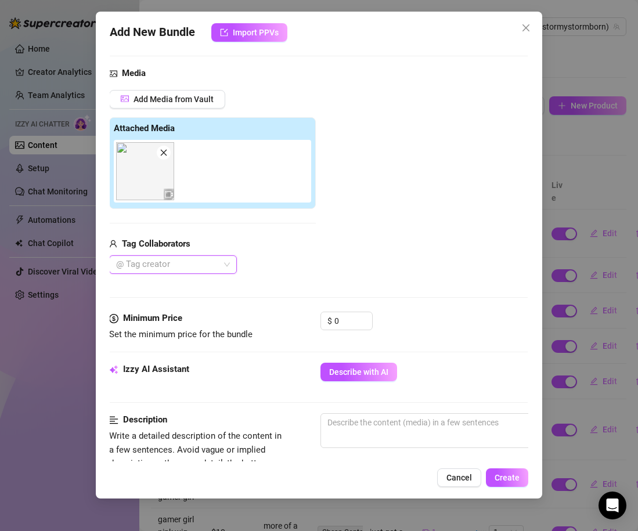
scroll to position [111, 1]
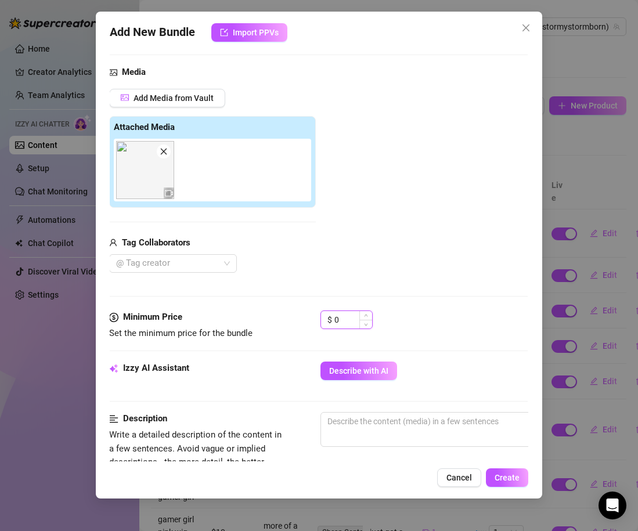
click at [335, 320] on input "0" at bounding box center [354, 319] width 38 height 17
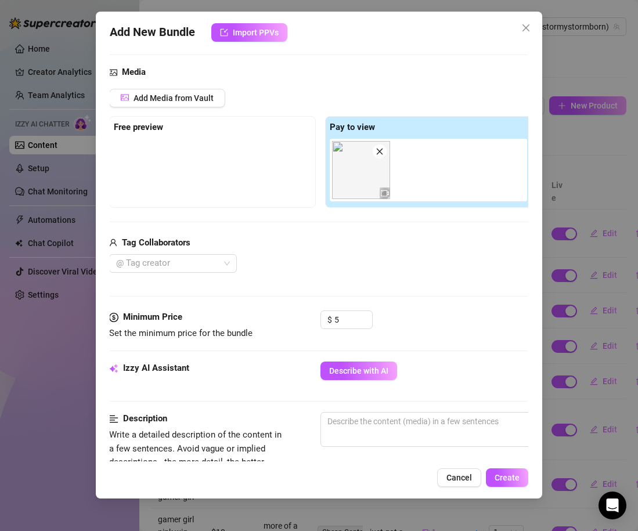
click at [405, 274] on div "Media Add Media from Vault Free preview Pay to view Tag Collaborators @ Tag cre…" at bounding box center [318, 188] width 419 height 245
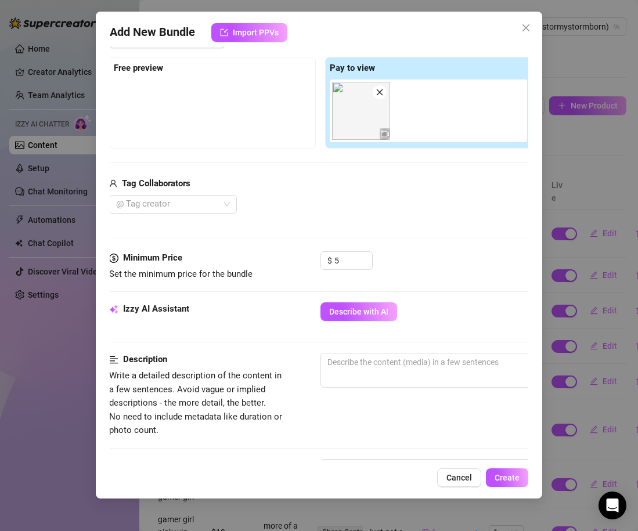
scroll to position [175, 1]
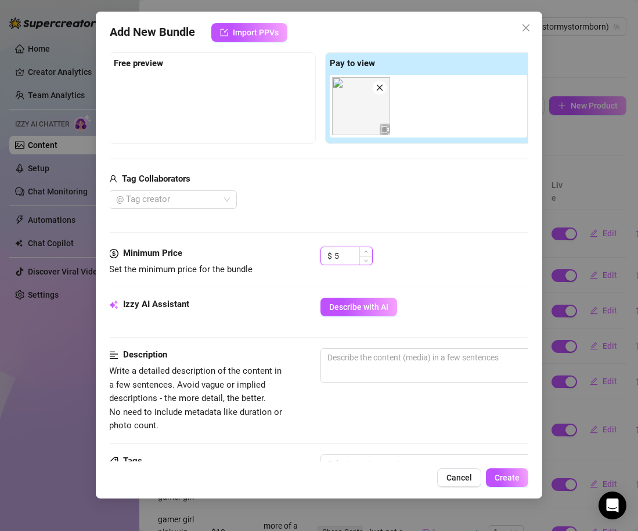
click at [340, 263] on input "5" at bounding box center [354, 255] width 38 height 17
click at [394, 293] on div "Minimum Price Set the minimum price for the bundle $ 10" at bounding box center [318, 272] width 419 height 51
click at [344, 253] on input "10" at bounding box center [354, 255] width 38 height 17
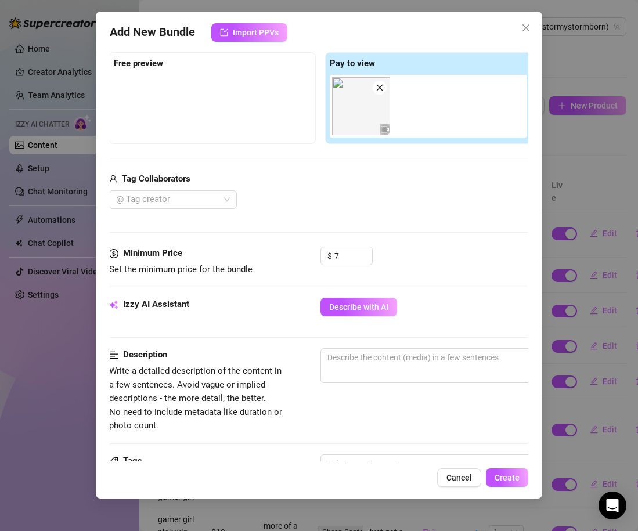
click at [440, 247] on div "$ 7" at bounding box center [424, 261] width 207 height 29
click at [383, 358] on textarea at bounding box center [523, 357] width 405 height 17
click at [368, 318] on div "Izzy AI Assistant Describe with AI" at bounding box center [318, 312] width 419 height 29
click at [365, 308] on span "Describe with AI" at bounding box center [358, 307] width 59 height 9
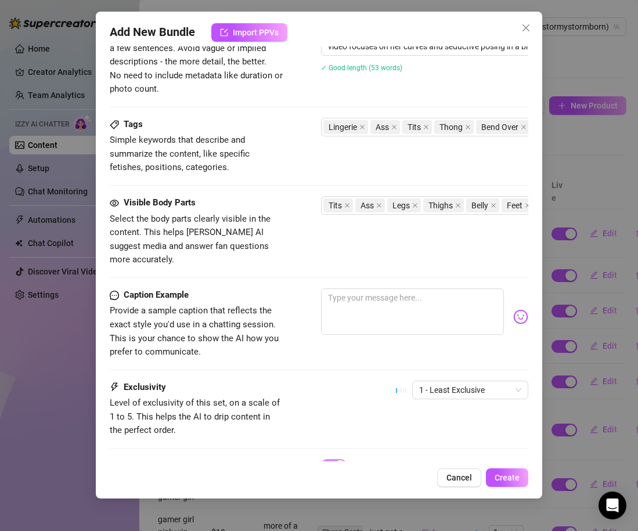
scroll to position [516, 0]
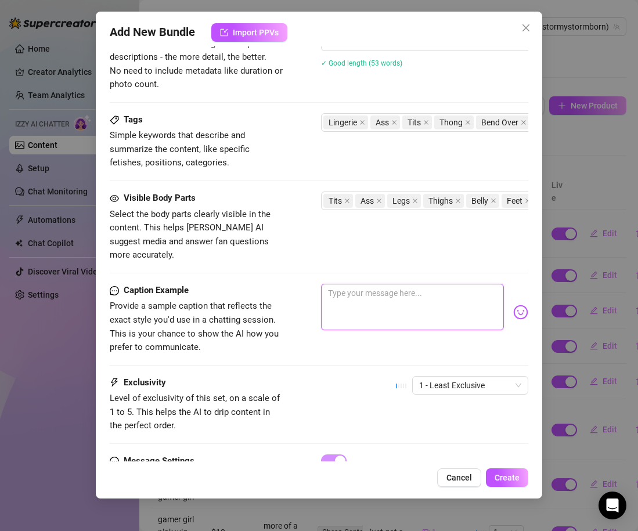
click at [407, 301] on textarea at bounding box center [412, 307] width 183 height 46
click at [482, 377] on span "1 - Least Exclusive" at bounding box center [470, 385] width 102 height 17
click at [367, 393] on div "Exclusivity Level of exclusivity of this set, on a scale of 1 to 5. This helps …" at bounding box center [319, 404] width 419 height 57
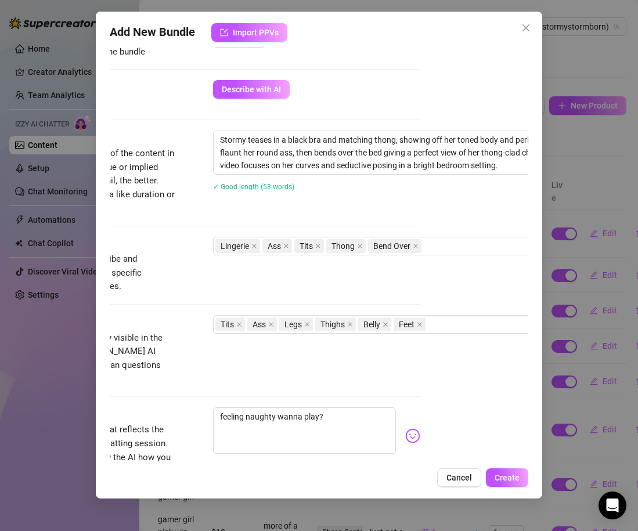
scroll to position [393, 109]
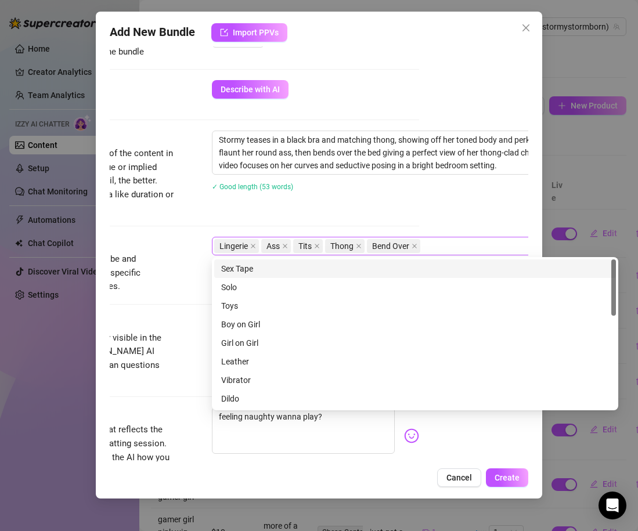
click at [454, 239] on div "Lingerie Ass Tits Thong Bend Over" at bounding box center [409, 246] width 390 height 16
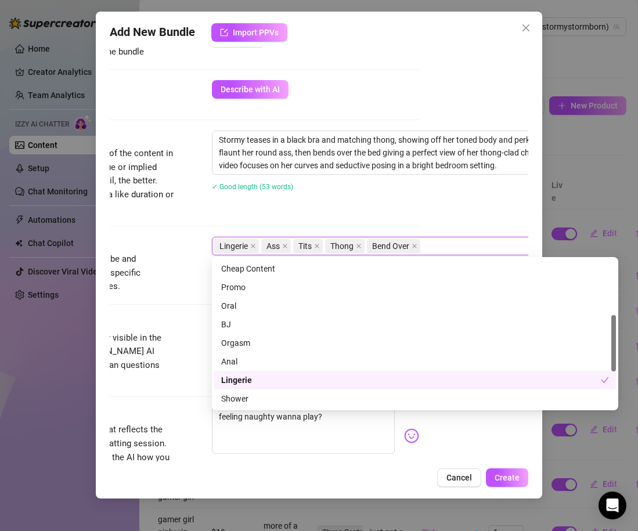
scroll to position [151, 0]
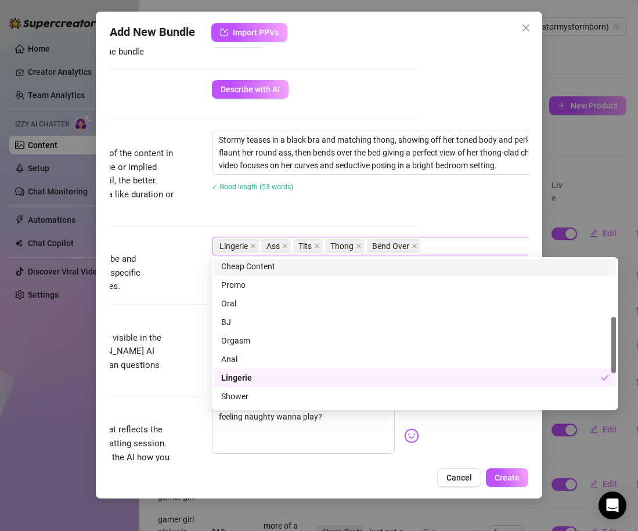
click at [269, 269] on div "Cheap Content" at bounding box center [415, 266] width 388 height 13
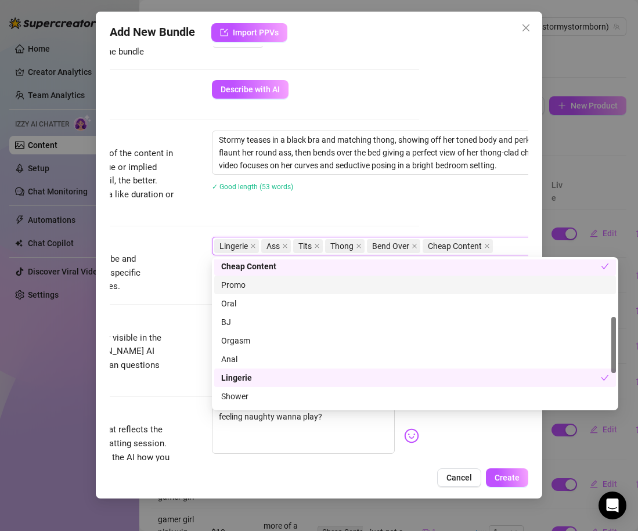
click at [371, 214] on div "Description Write a detailed description of the content in a few sentences. Avo…" at bounding box center [210, 173] width 419 height 84
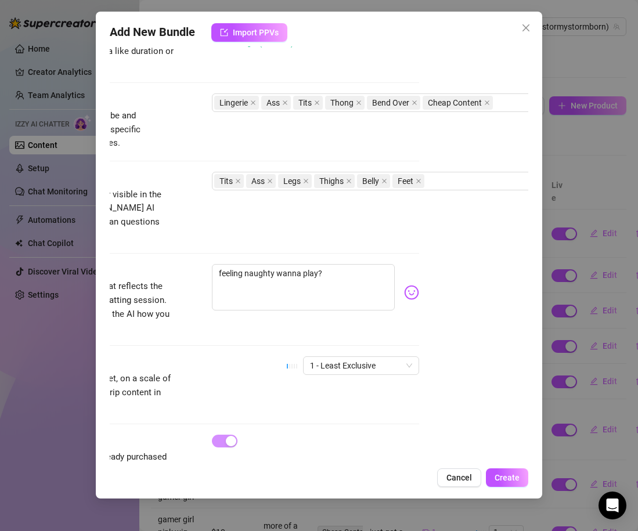
scroll to position [560, 109]
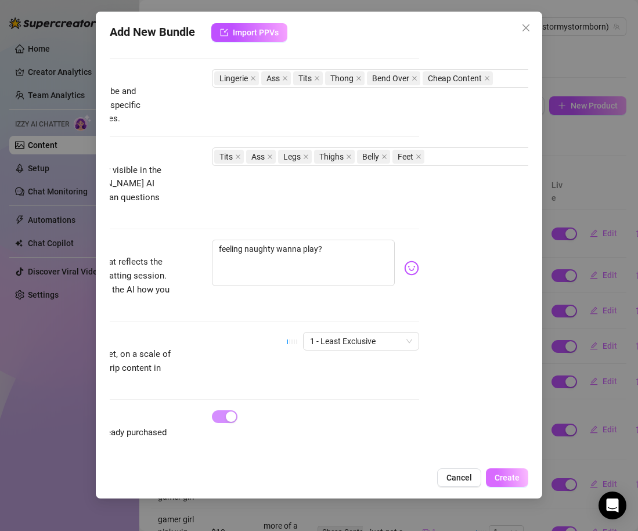
click at [508, 479] on span "Create" at bounding box center [507, 477] width 25 height 9
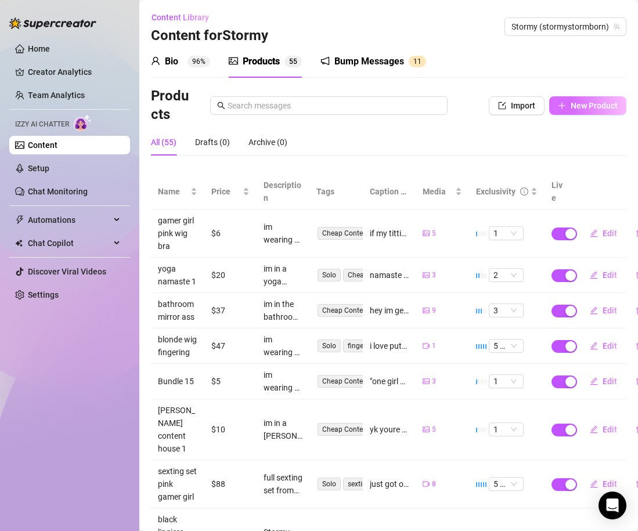
click at [577, 105] on span "New Product" at bounding box center [594, 105] width 47 height 9
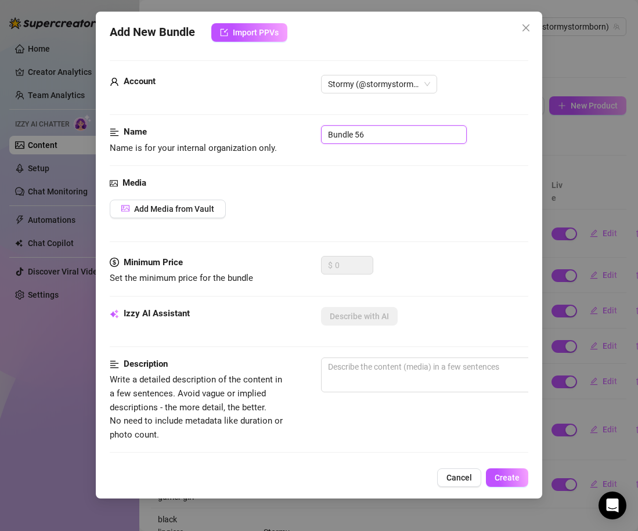
click at [370, 142] on input "Bundle 56" at bounding box center [394, 134] width 146 height 19
click at [170, 211] on span "Add Media from Vault" at bounding box center [174, 208] width 80 height 9
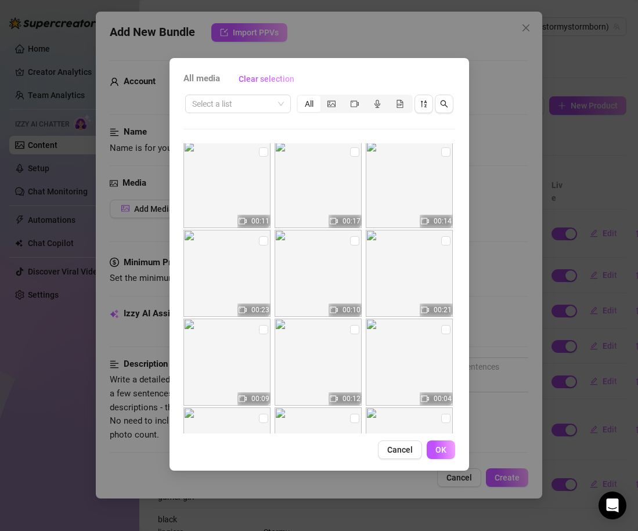
scroll to position [8186, 0]
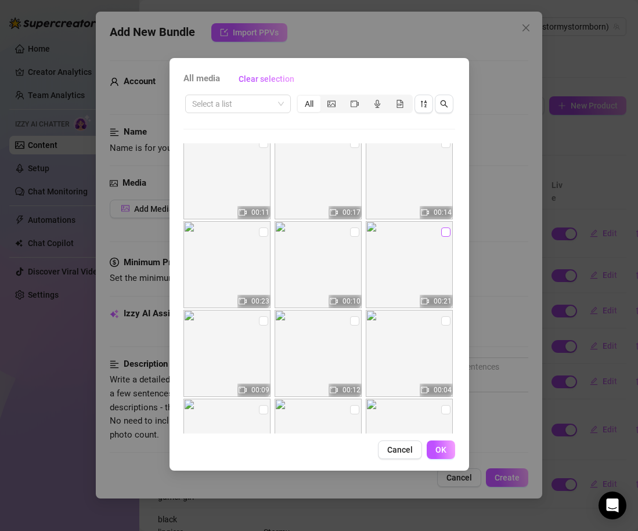
click at [444, 234] on input "checkbox" at bounding box center [445, 232] width 9 height 9
click at [444, 447] on span "OK" at bounding box center [441, 449] width 11 height 9
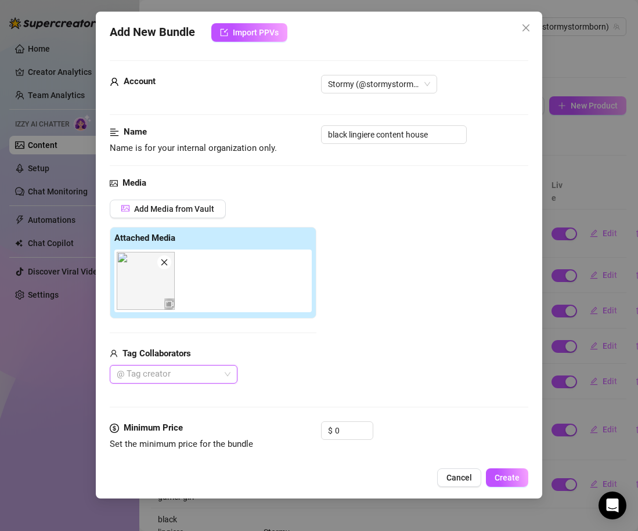
scroll to position [45, 0]
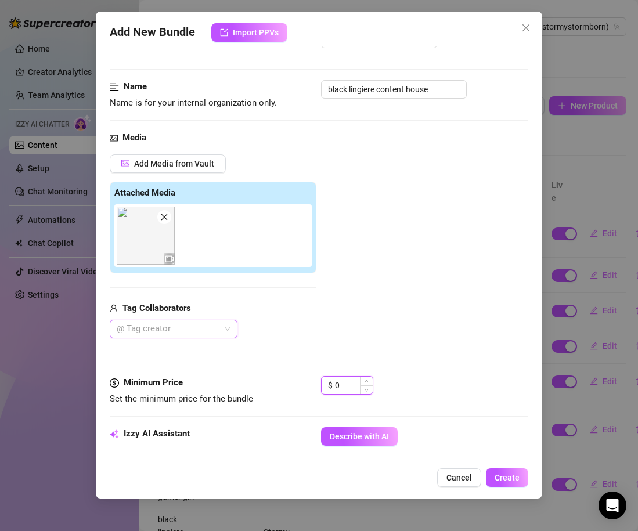
click at [347, 394] on input "0" at bounding box center [354, 385] width 38 height 17
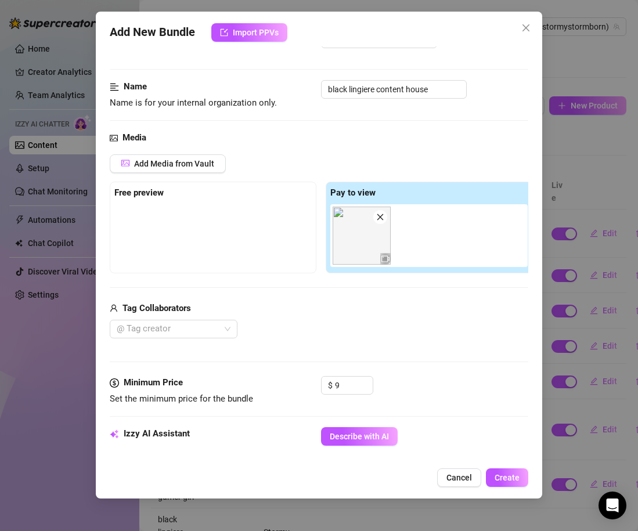
click at [391, 348] on div "Media Add Media from Vault Free preview Pay to view Tag Collaborators @ Tag cre…" at bounding box center [319, 253] width 419 height 245
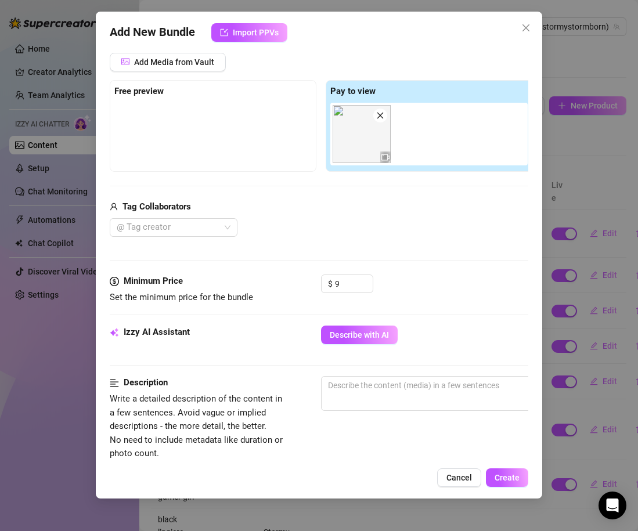
scroll to position [142, 0]
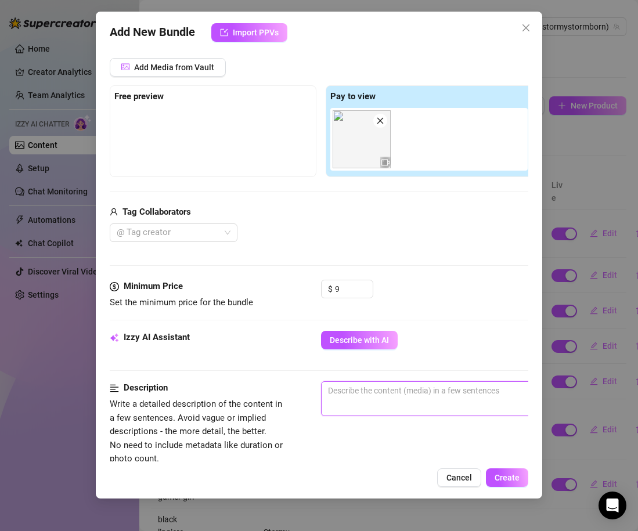
click at [375, 394] on textarea at bounding box center [524, 390] width 405 height 17
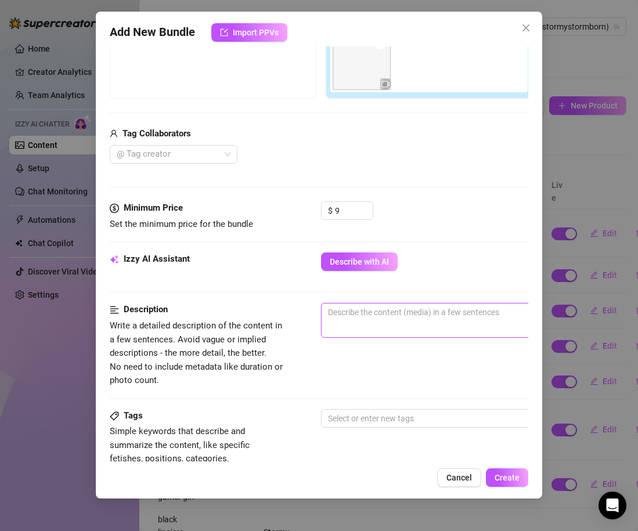
scroll to position [221, 4]
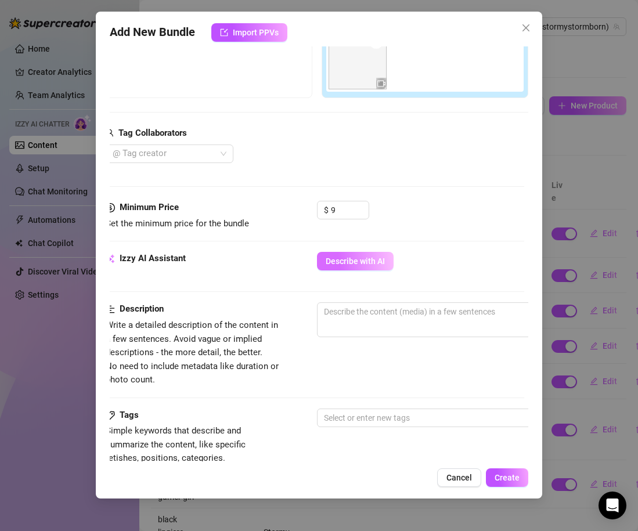
click at [343, 266] on button "Describe with AI" at bounding box center [355, 261] width 77 height 19
click at [344, 210] on input "9" at bounding box center [350, 210] width 38 height 17
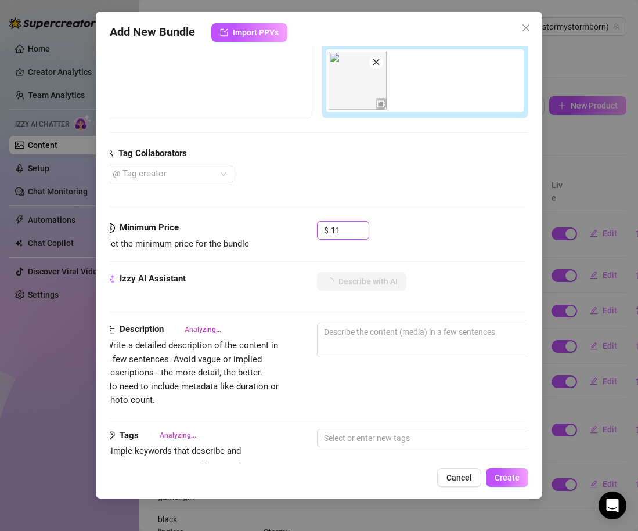
scroll to position [197, 3]
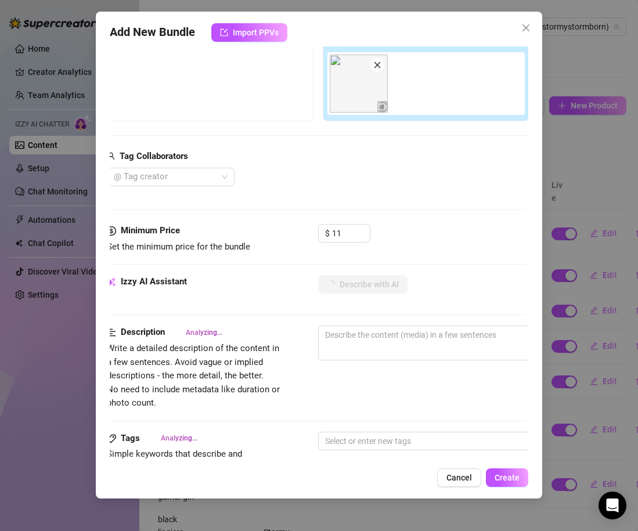
click at [408, 184] on div "@ Tag creator" at bounding box center [318, 177] width 423 height 19
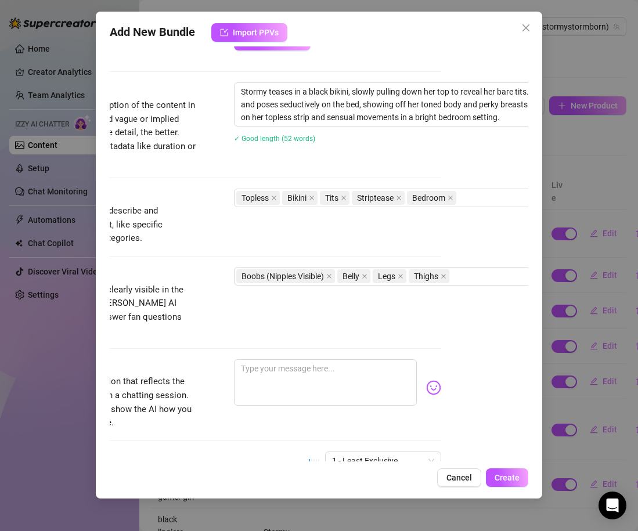
scroll to position [441, 101]
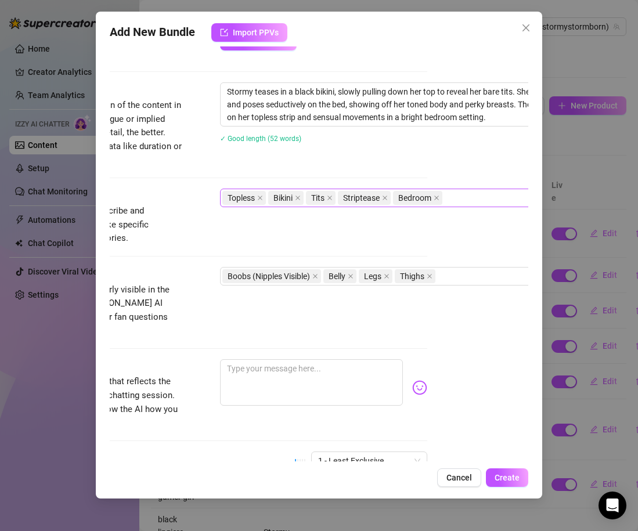
click at [460, 198] on div "Topless Bikini Tits Striptease Bedroom" at bounding box center [417, 198] width 390 height 16
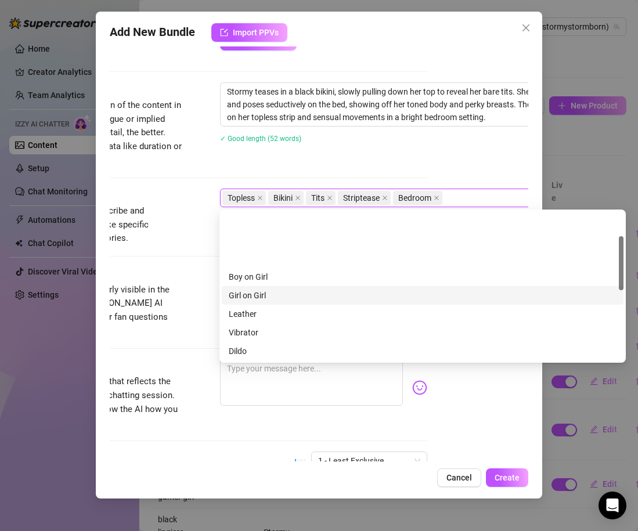
scroll to position [260, 0]
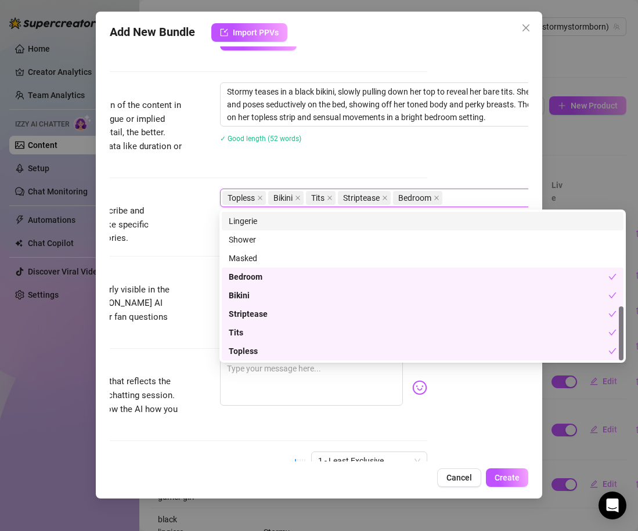
click at [274, 224] on div "Lingerie" at bounding box center [423, 221] width 388 height 13
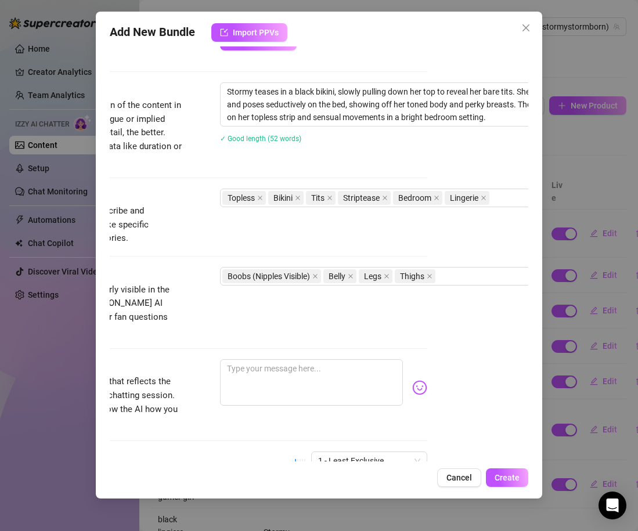
click at [348, 161] on div "Description Write a detailed description of the content in a few sentences. Avo…" at bounding box center [218, 124] width 419 height 84
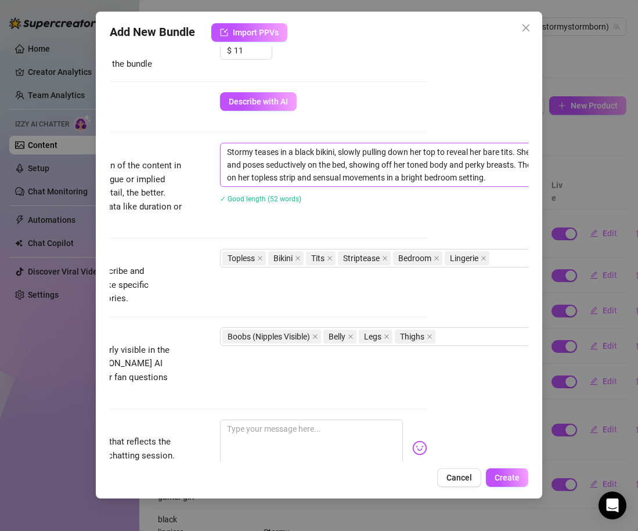
scroll to position [369, 101]
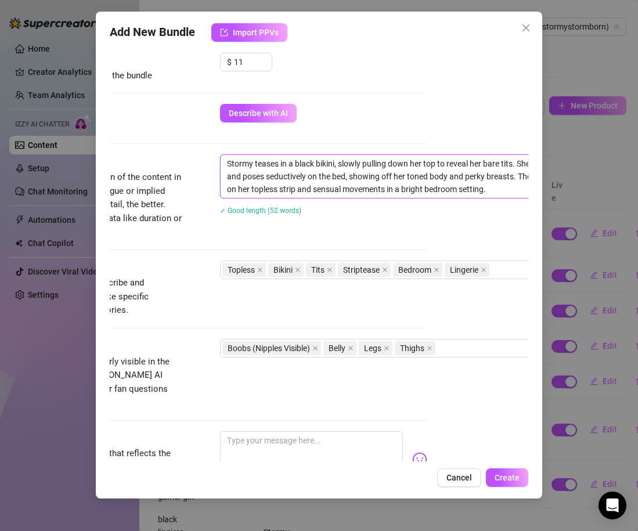
click at [315, 162] on textarea "Stormy teases in a black bikini, slowly pulling down her top to reveal her bare…" at bounding box center [423, 176] width 405 height 43
click at [324, 162] on textarea "Stormy teases in a black bikini, slowly pulling down her top to reveal her bare…" at bounding box center [423, 176] width 405 height 43
click at [360, 219] on div "✓ Good length (55 words)" at bounding box center [423, 210] width 407 height 19
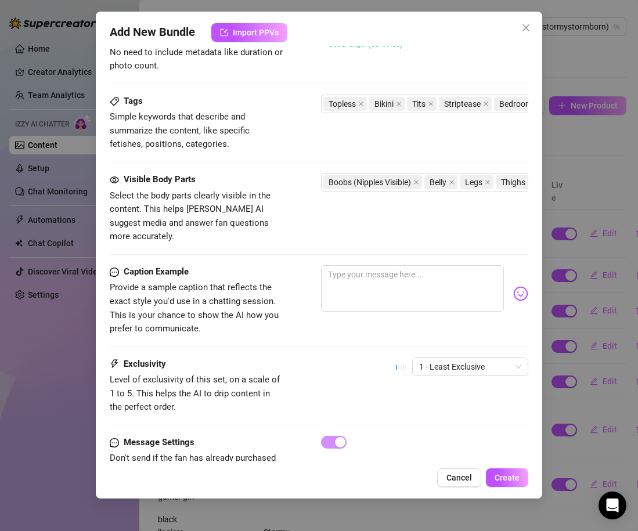
scroll to position [560, 0]
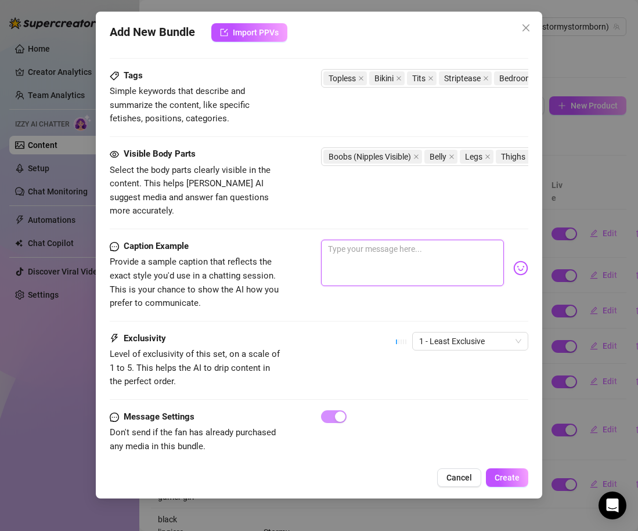
click at [369, 243] on textarea at bounding box center [412, 263] width 183 height 46
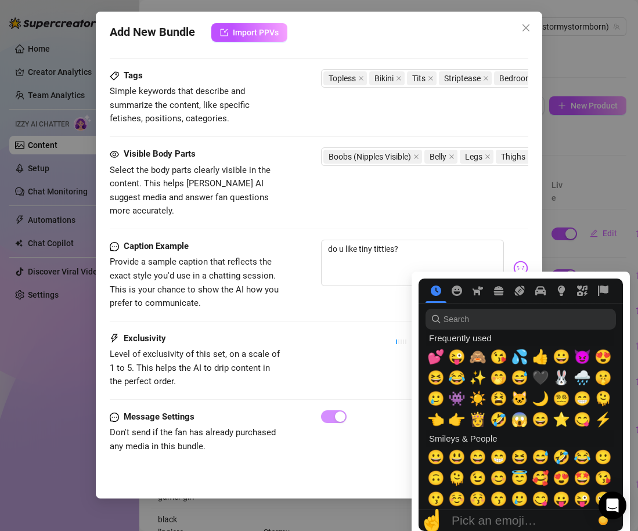
click at [524, 261] on img at bounding box center [520, 268] width 15 height 15
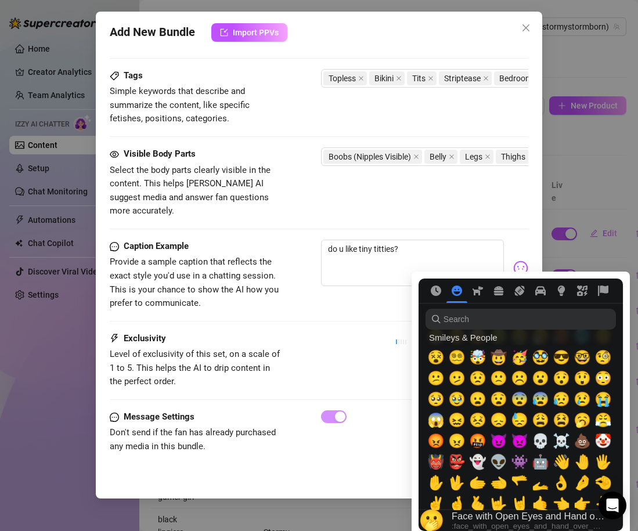
scroll to position [247, 0]
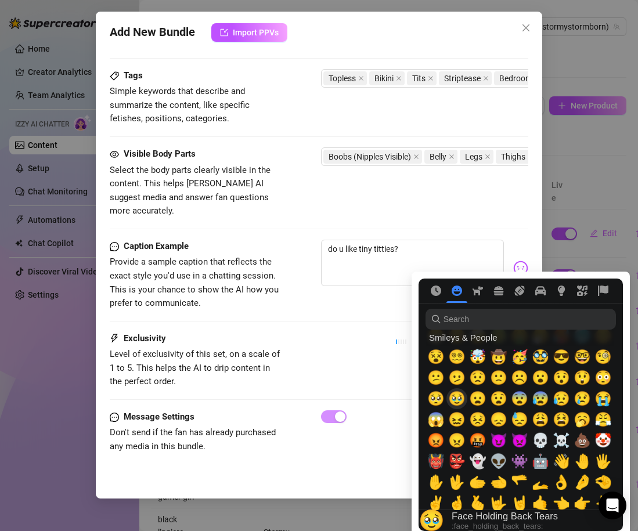
click at [459, 399] on span "🥹" at bounding box center [456, 399] width 17 height 16
click at [437, 398] on span "🥺" at bounding box center [435, 399] width 17 height 16
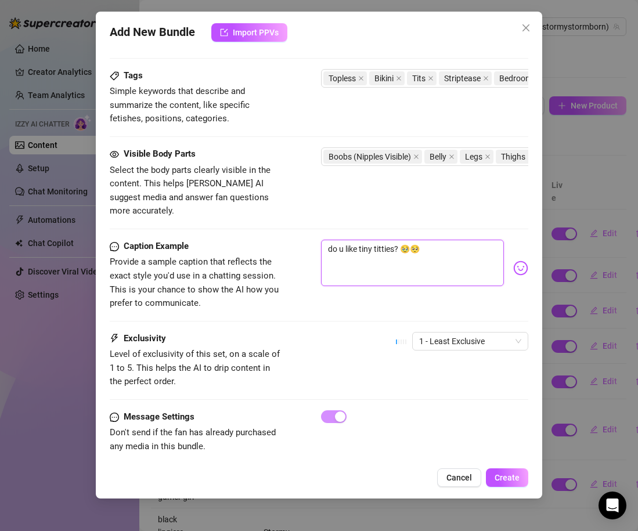
click at [410, 240] on textarea "do u like tiny titties? 🥹🥺" at bounding box center [412, 263] width 183 height 46
click at [380, 282] on div "do u like tiny titties? 🥺" at bounding box center [424, 268] width 207 height 57
click at [429, 313] on div "Caption Example Provide a sample caption that reflects the exact style you'd us…" at bounding box center [319, 286] width 419 height 92
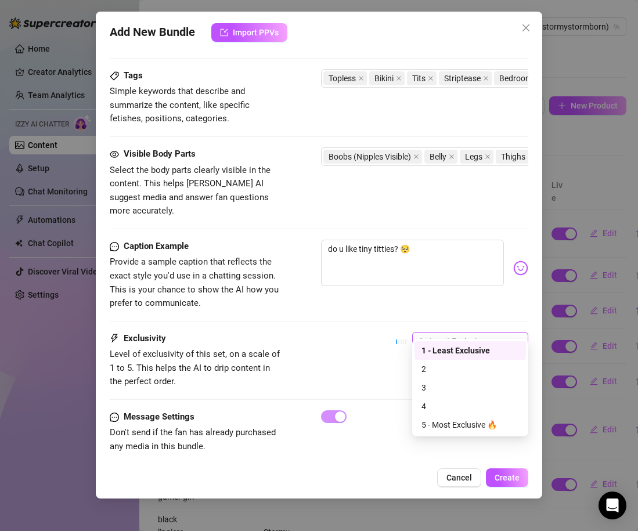
click at [434, 333] on span "1 - Least Exclusive" at bounding box center [470, 341] width 102 height 17
click at [439, 366] on div "2" at bounding box center [471, 369] width 98 height 13
click at [378, 368] on div "Exclusivity Level of exclusivity of this set, on a scale of 1 to 5. This helps …" at bounding box center [319, 360] width 419 height 57
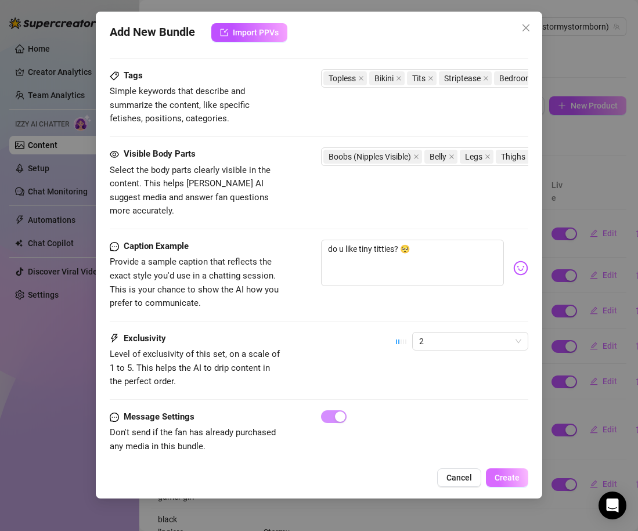
click at [506, 479] on span "Create" at bounding box center [507, 477] width 25 height 9
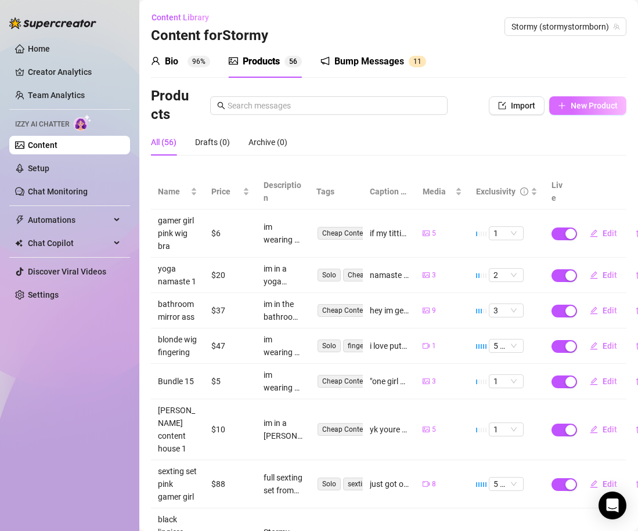
click at [579, 102] on span "New Product" at bounding box center [594, 105] width 47 height 9
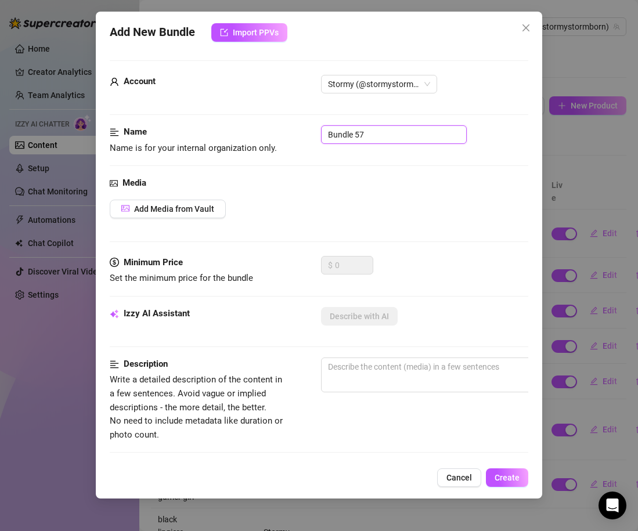
click at [355, 139] on input "Bundle 57" at bounding box center [394, 134] width 146 height 19
click at [193, 202] on button "Add Media from Vault" at bounding box center [168, 209] width 116 height 19
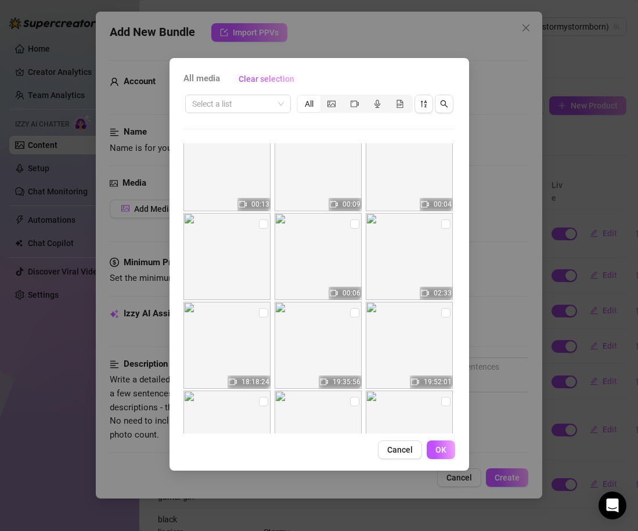
scroll to position [8649, 0]
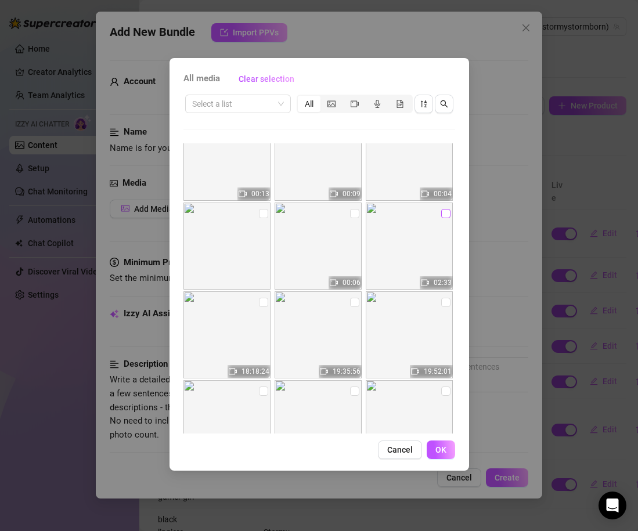
click at [443, 218] on input "checkbox" at bounding box center [445, 213] width 9 height 9
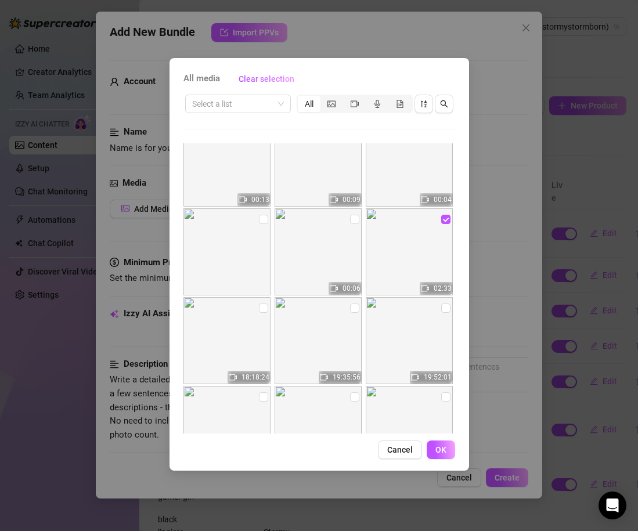
scroll to position [8650, 0]
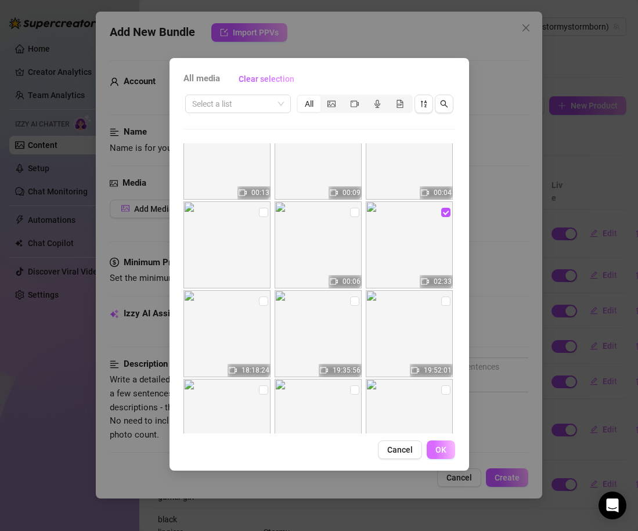
click at [439, 450] on span "OK" at bounding box center [441, 449] width 11 height 9
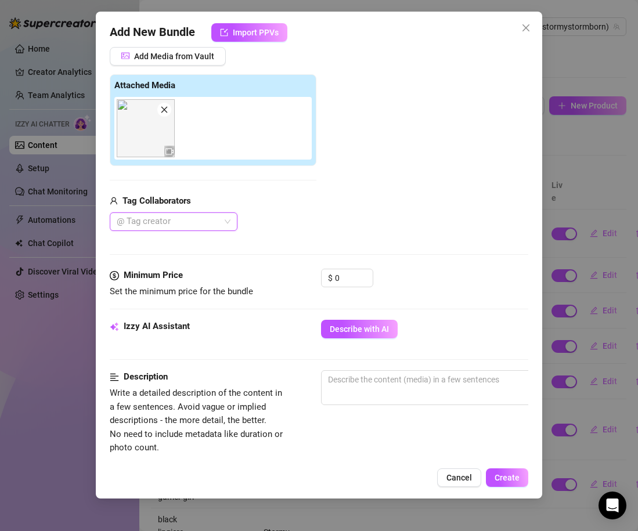
scroll to position [174, 0]
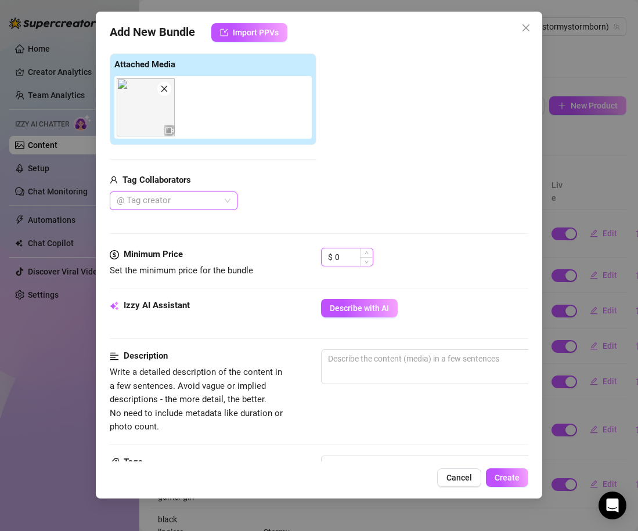
click at [343, 265] on input "0" at bounding box center [354, 257] width 38 height 17
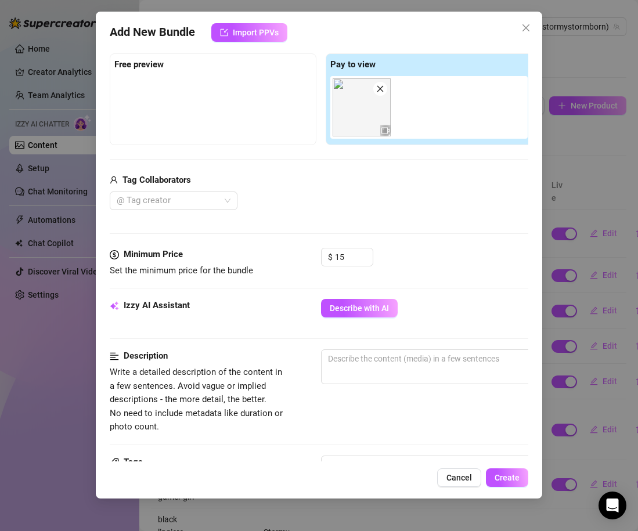
click at [450, 281] on div "Minimum Price Set the minimum price for the bundle $ 15" at bounding box center [319, 273] width 419 height 51
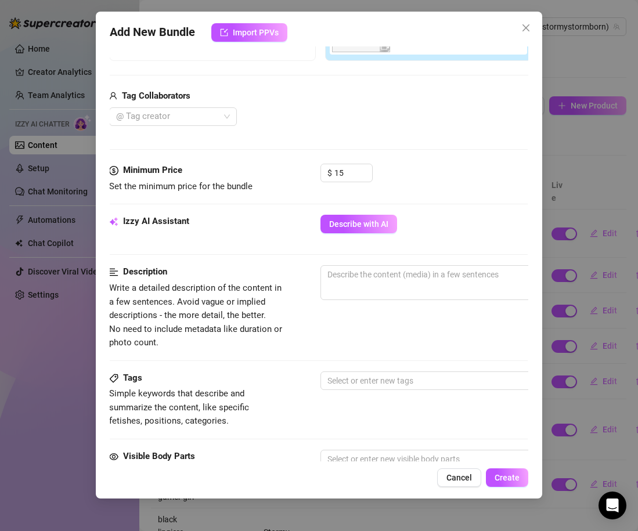
scroll to position [260, 1]
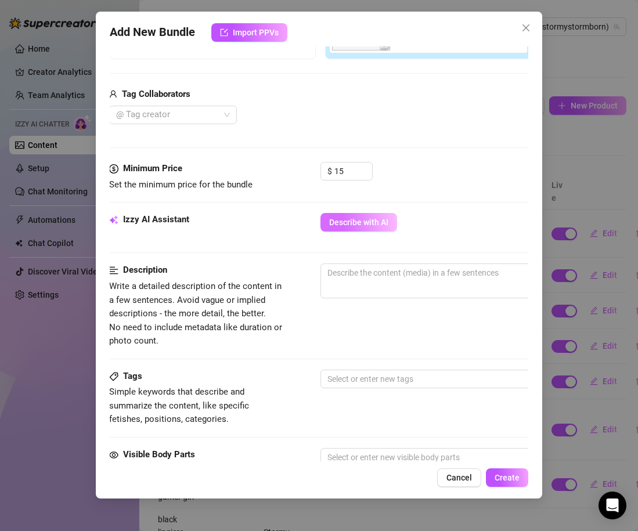
click at [370, 231] on button "Describe with AI" at bounding box center [359, 222] width 77 height 19
click at [351, 167] on input "15" at bounding box center [354, 171] width 38 height 17
click at [405, 133] on div "Media Add Media from Vault Free preview Pay to view Tag Collaborators @ Tag cre…" at bounding box center [318, 39] width 419 height 245
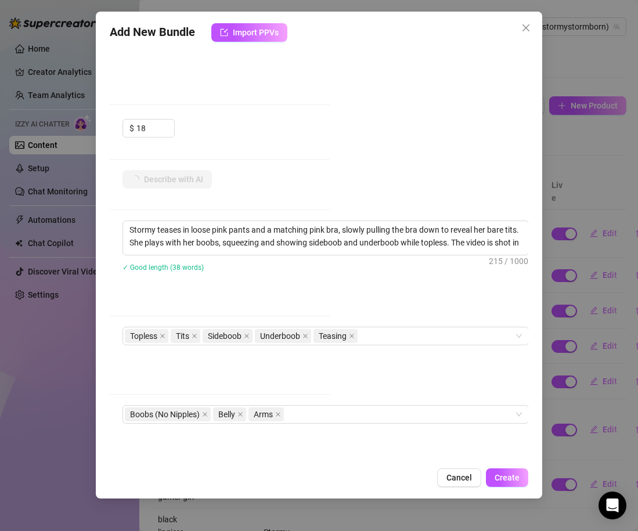
scroll to position [303, 191]
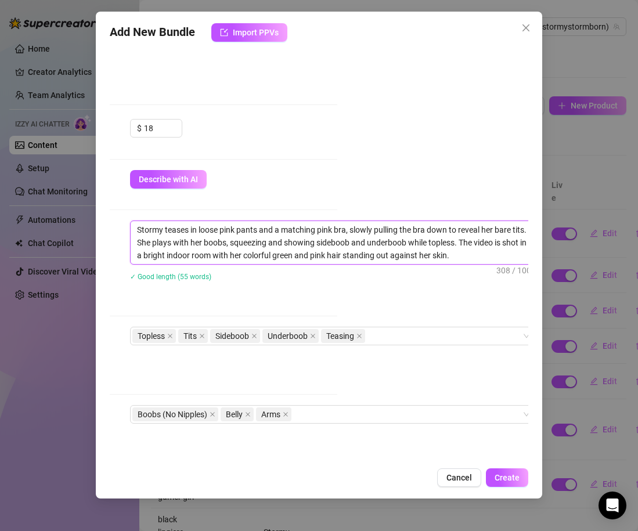
click at [322, 234] on textarea "Stormy teases in loose pink pants and a matching pink bra, slowly pulling the b…" at bounding box center [333, 242] width 405 height 43
click at [457, 244] on textarea "Stormy teases in loose pink pants and a matching pink bra, slowly pulling the b…" at bounding box center [333, 242] width 405 height 43
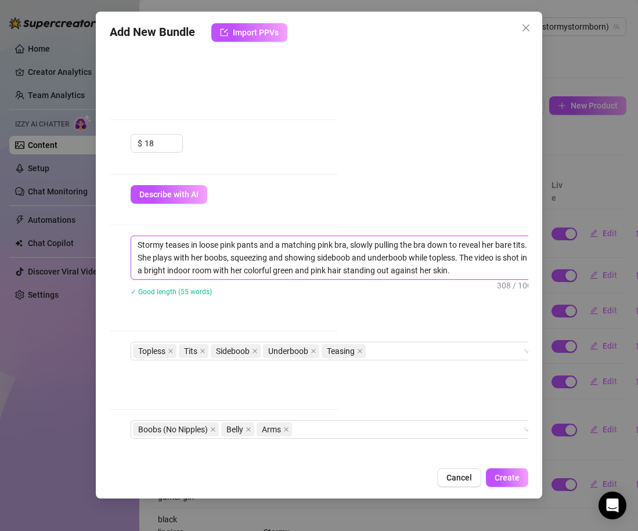
scroll to position [287, 199]
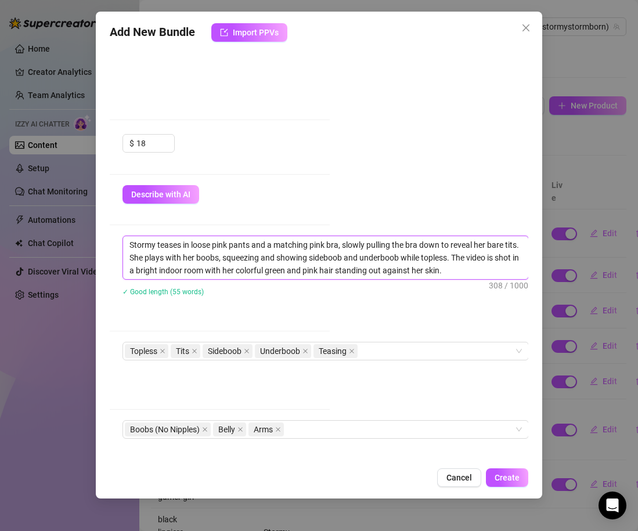
click at [462, 275] on textarea "Stormy teases in loose pink pants and a matching pink bra, slowly pulling the b…" at bounding box center [325, 257] width 405 height 43
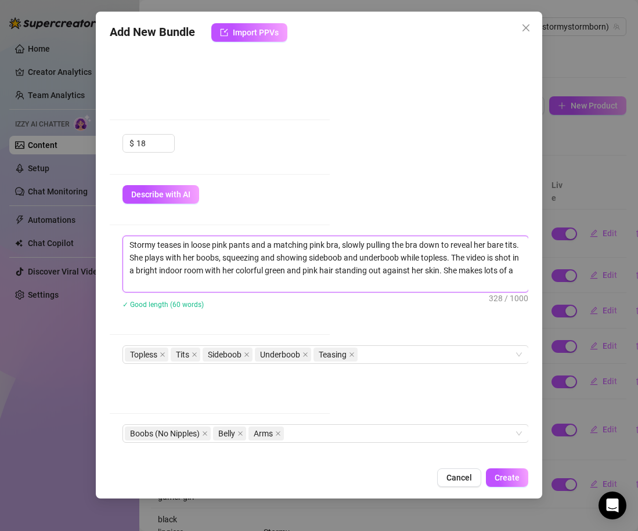
scroll to position [0, 0]
click at [148, 285] on textarea "Stormy teases in loose pink pants and a matching pink bra, slowly pulling the b…" at bounding box center [325, 264] width 405 height 56
click at [274, 282] on textarea "Stormy teases in loose pink pants and a matching pink bra, slowly pulling the b…" at bounding box center [325, 264] width 405 height 56
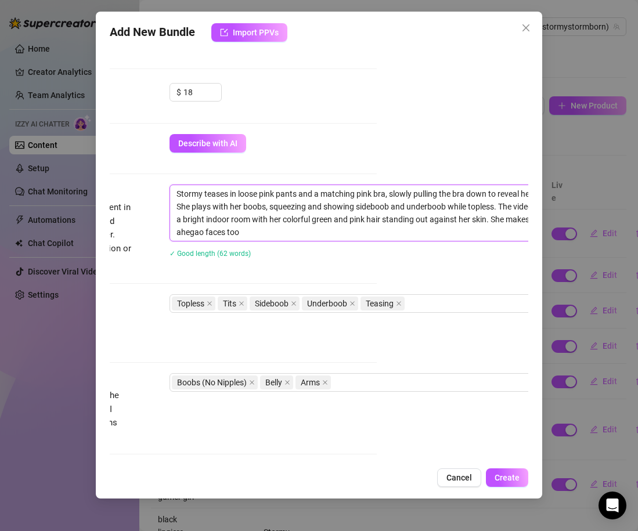
scroll to position [339, 152]
click at [455, 307] on div "Topless Tits Sideboob Underboob Teasing" at bounding box center [366, 304] width 390 height 16
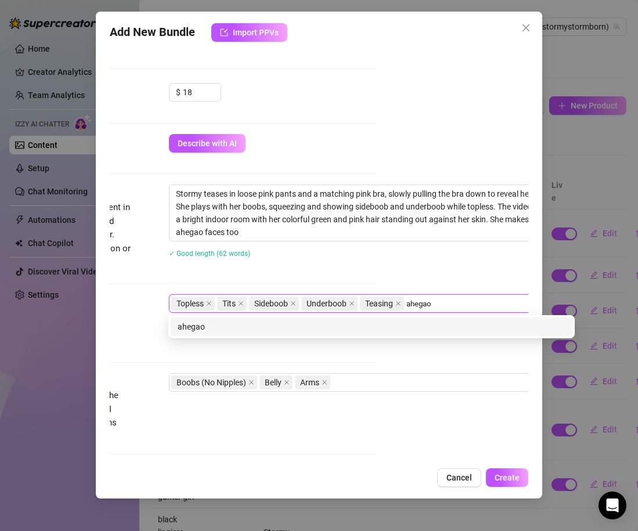
click at [330, 323] on div "ahegao" at bounding box center [372, 327] width 388 height 13
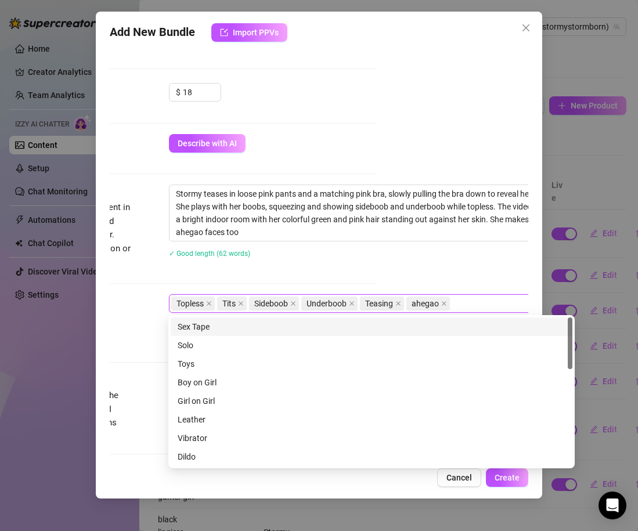
click at [366, 264] on div "Stormy teases in loose pink pants and a matching pink bra, slowly pulling the b…" at bounding box center [372, 229] width 407 height 88
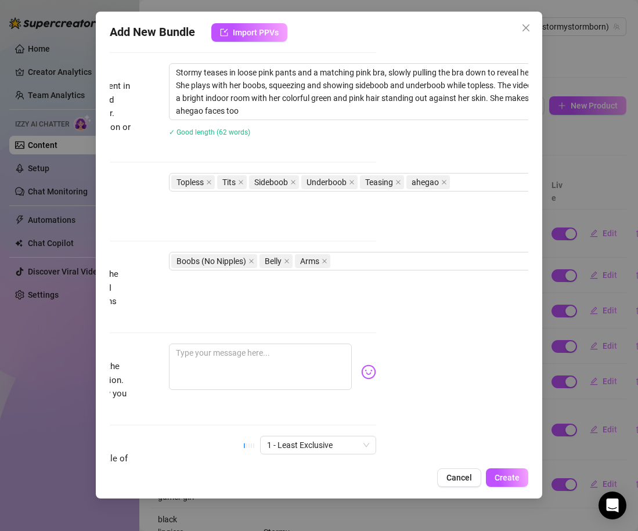
scroll to position [470, 150]
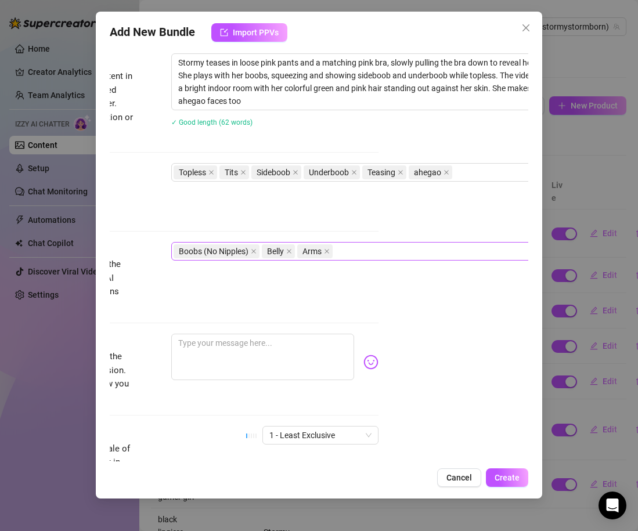
click at [376, 254] on div "Boobs (No Nipples) Belly Arms" at bounding box center [369, 251] width 390 height 16
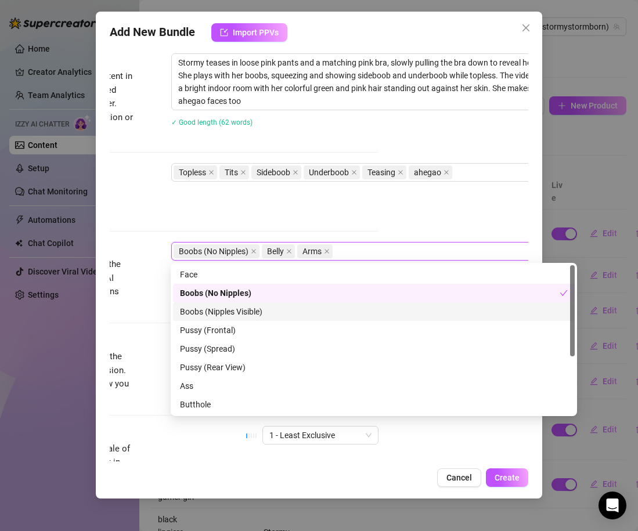
click at [268, 313] on div "Boobs (Nipples Visible)" at bounding box center [374, 312] width 388 height 13
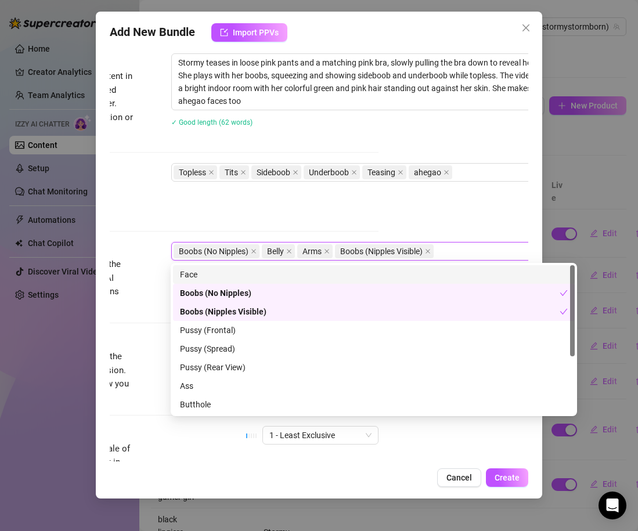
click at [283, 215] on div "Tags Simple keywords that describe and summarize the content, like specific fet…" at bounding box center [169, 191] width 419 height 57
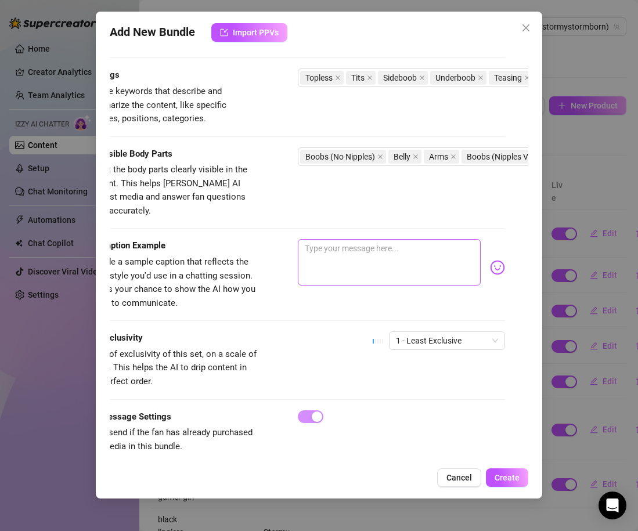
scroll to position [565, 30]
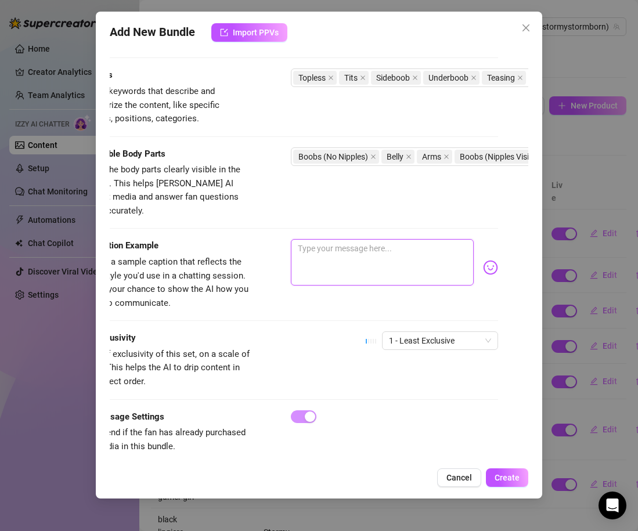
click at [322, 239] on textarea at bounding box center [382, 262] width 183 height 46
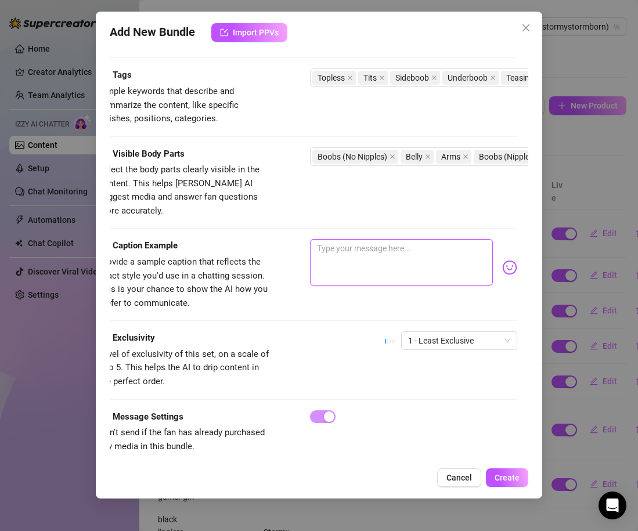
scroll to position [565, 2]
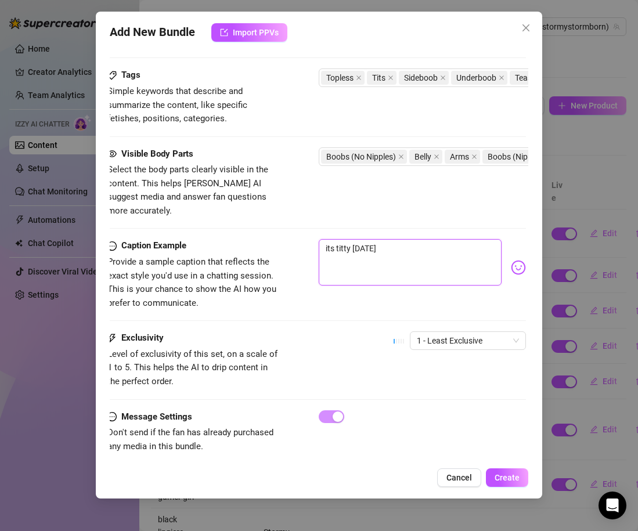
click at [336, 239] on textarea "its titty [DATE]" at bounding box center [410, 262] width 183 height 46
click at [324, 315] on div "Caption Example Provide a sample caption that reflects the exact style you'd us…" at bounding box center [316, 285] width 419 height 92
click at [473, 242] on textarea "its time for titty [DATE]" at bounding box center [410, 262] width 183 height 46
click at [521, 260] on img at bounding box center [518, 267] width 15 height 15
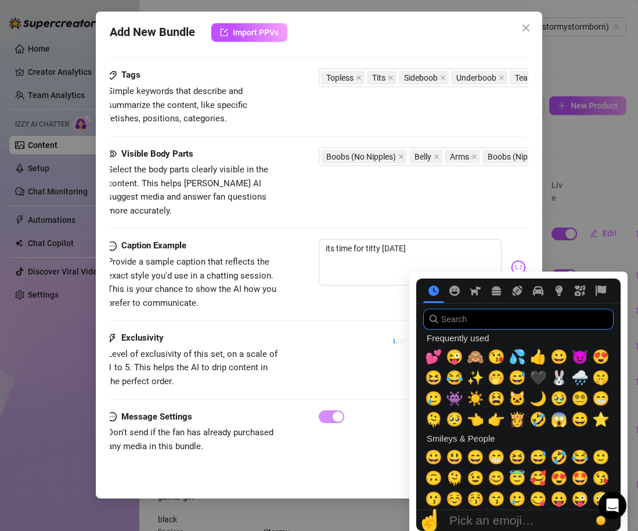
click at [476, 327] on input "search" at bounding box center [518, 319] width 191 height 21
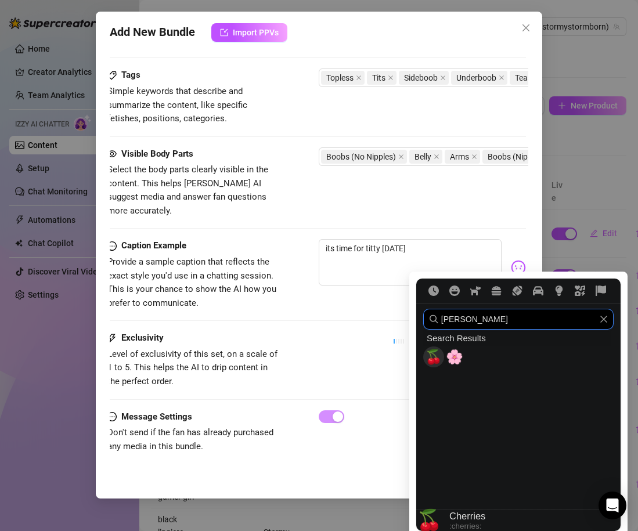
click at [433, 362] on span "🍒" at bounding box center [433, 357] width 17 height 16
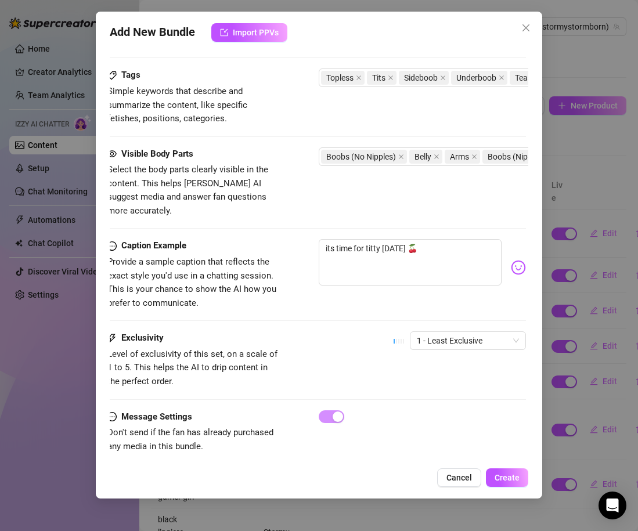
click at [384, 280] on div "its time for titty [DATE] 🍒" at bounding box center [422, 267] width 207 height 57
click at [432, 332] on span "1 - Least Exclusive" at bounding box center [468, 340] width 102 height 17
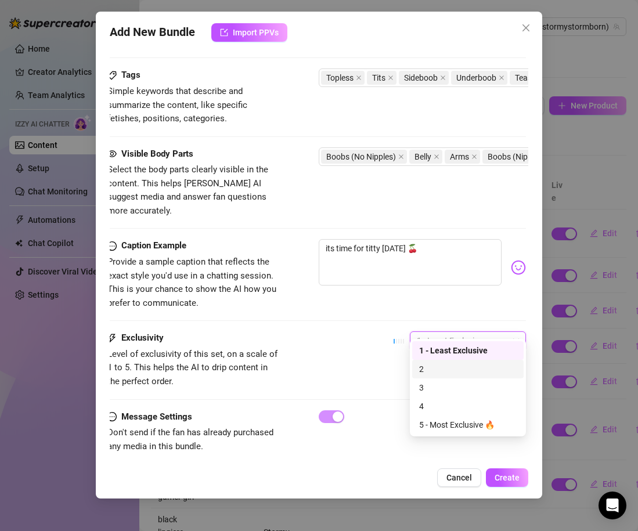
click at [426, 371] on div "2" at bounding box center [468, 369] width 98 height 13
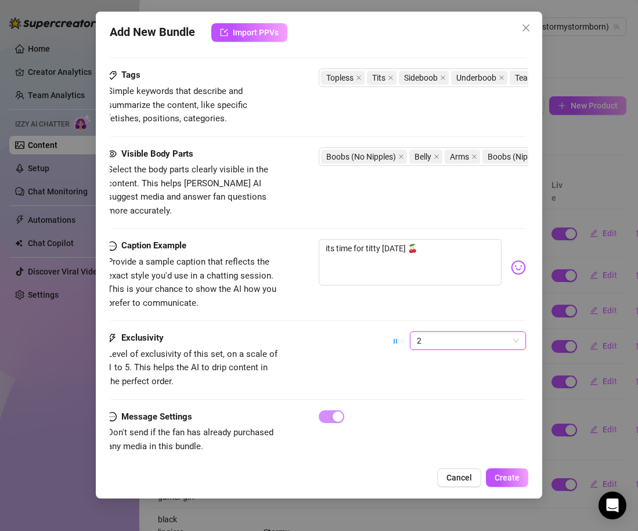
click at [355, 308] on div "Caption Example Provide a sample caption that reflects the exact style you'd us…" at bounding box center [316, 285] width 419 height 92
click at [509, 481] on span "Create" at bounding box center [507, 477] width 25 height 9
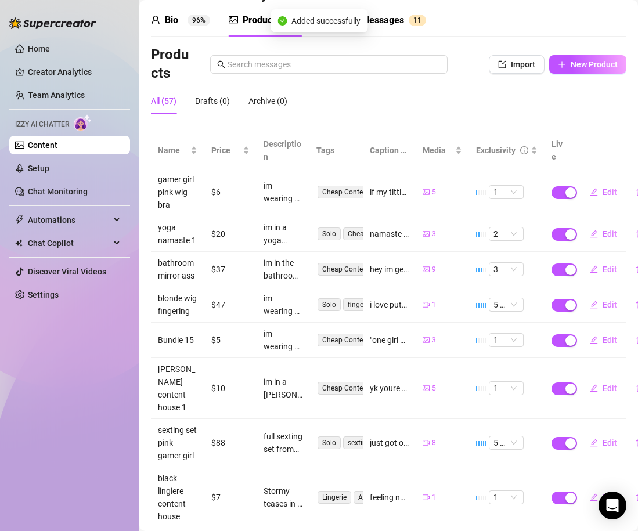
scroll to position [0, 0]
